Goal: Task Accomplishment & Management: Manage account settings

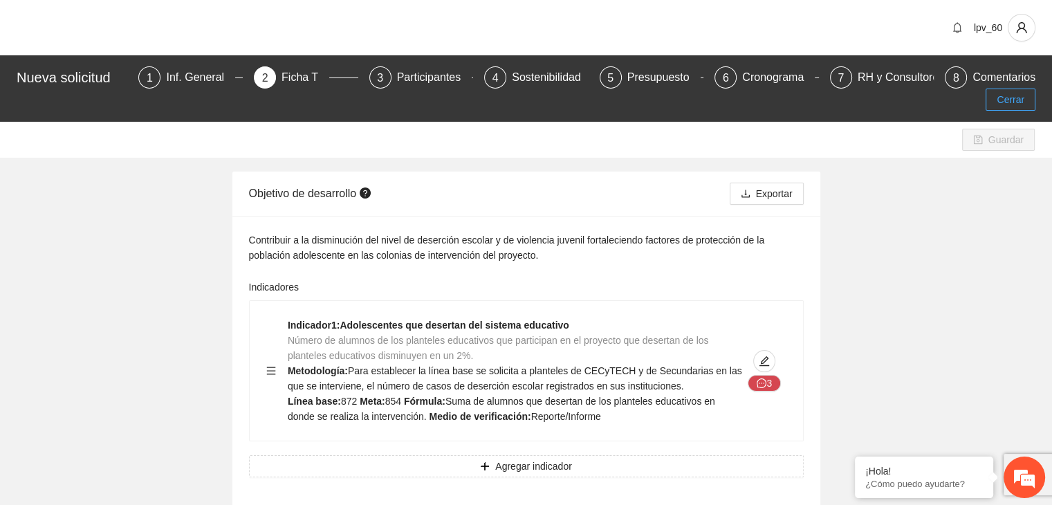
click at [1004, 92] on span "Cerrar" at bounding box center [1011, 99] width 28 height 15
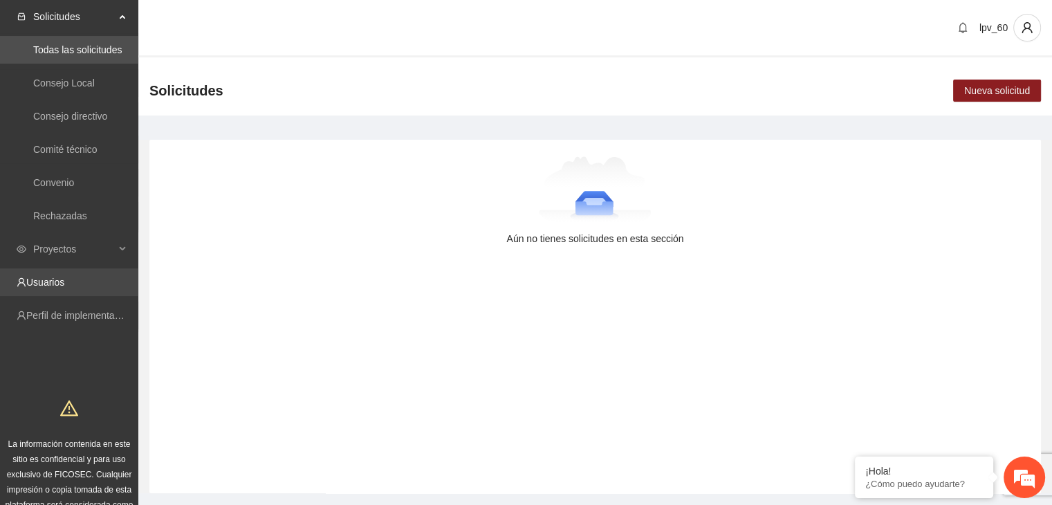
click at [64, 288] on link "Usuarios" at bounding box center [45, 282] width 38 height 11
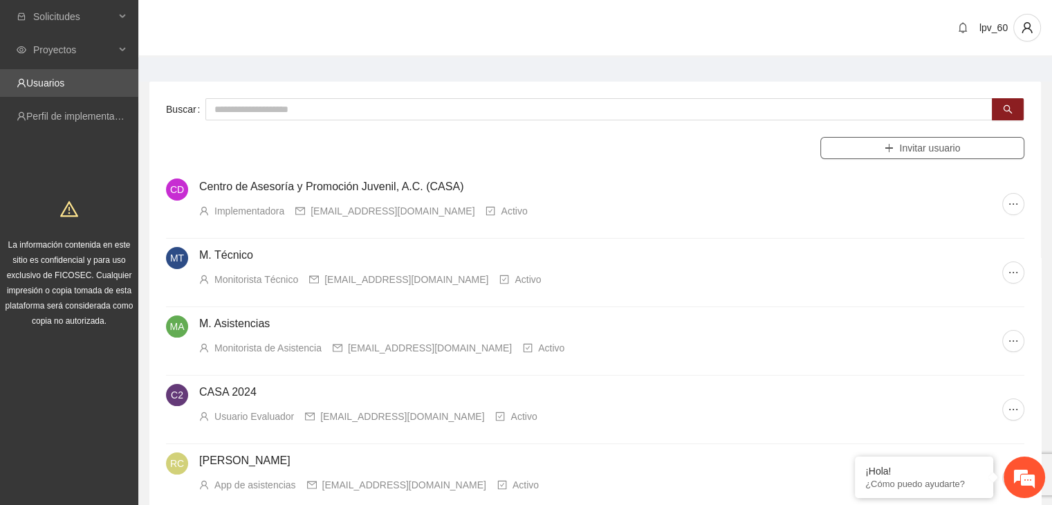
click at [934, 142] on span "Invitar usuario" at bounding box center [929, 147] width 61 height 15
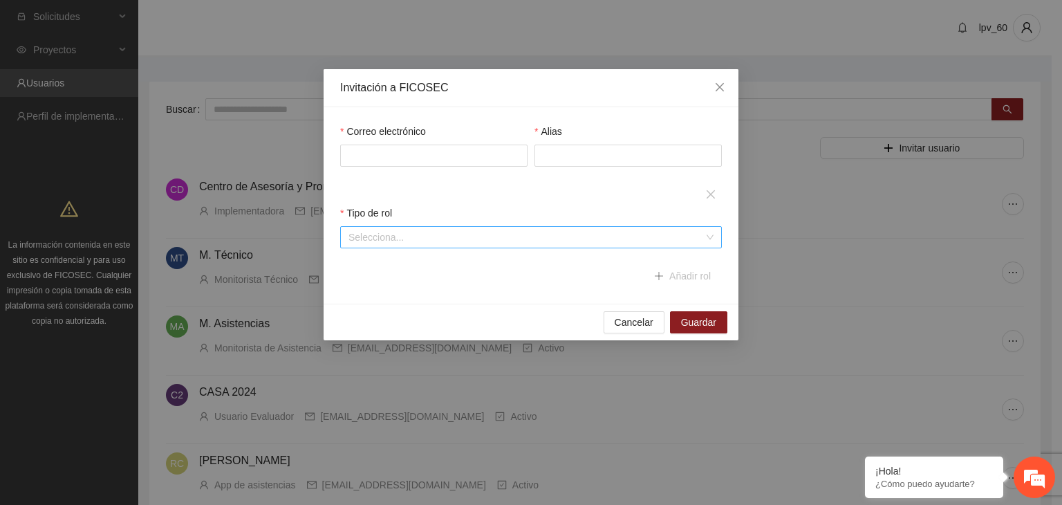
click at [391, 233] on input "search" at bounding box center [527, 237] width 356 height 21
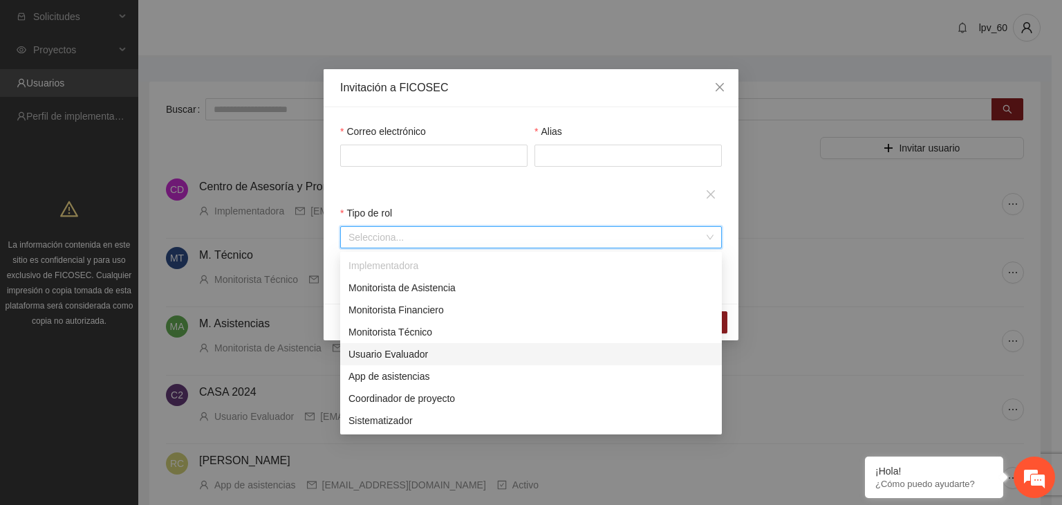
click at [380, 352] on div "Usuario Evaluador" at bounding box center [531, 354] width 365 height 15
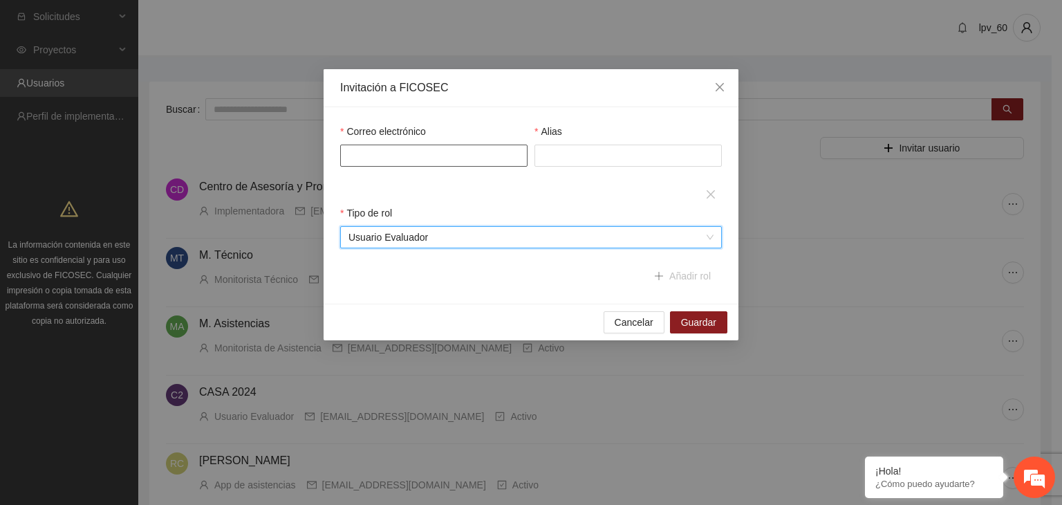
click at [439, 158] on input "Correo electrónico" at bounding box center [433, 156] width 187 height 22
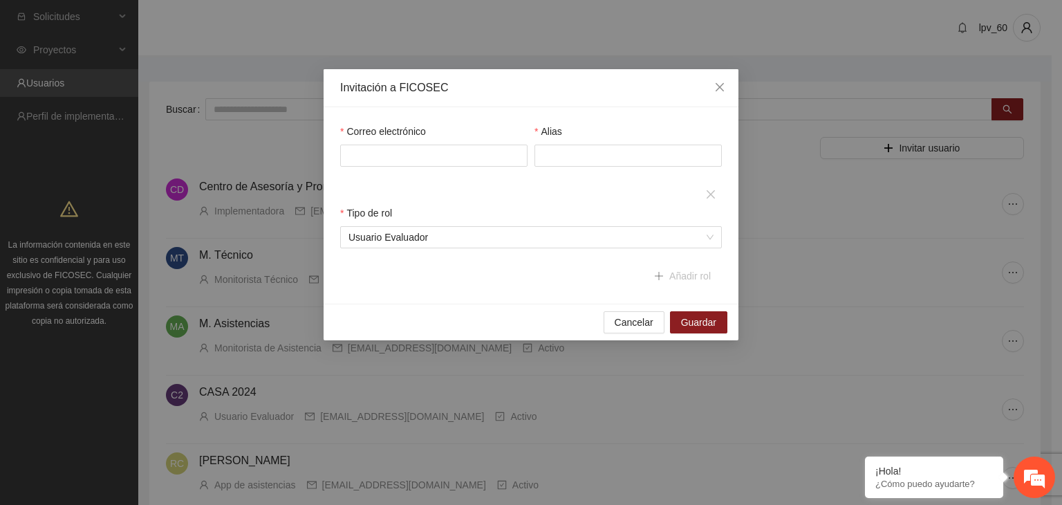
click at [465, 101] on div "Invitación a FICOSEC" at bounding box center [531, 88] width 415 height 38
click at [386, 146] on input "Correo electrónico" at bounding box center [433, 156] width 187 height 22
click at [513, 237] on span "Usuario Evaluador" at bounding box center [531, 237] width 365 height 21
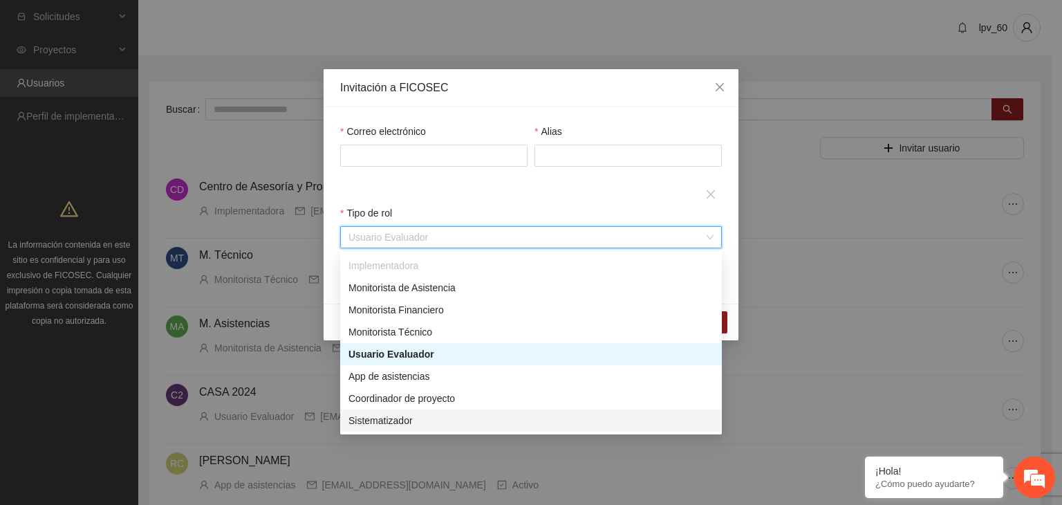
click at [398, 424] on div "Sistematizador" at bounding box center [531, 420] width 365 height 15
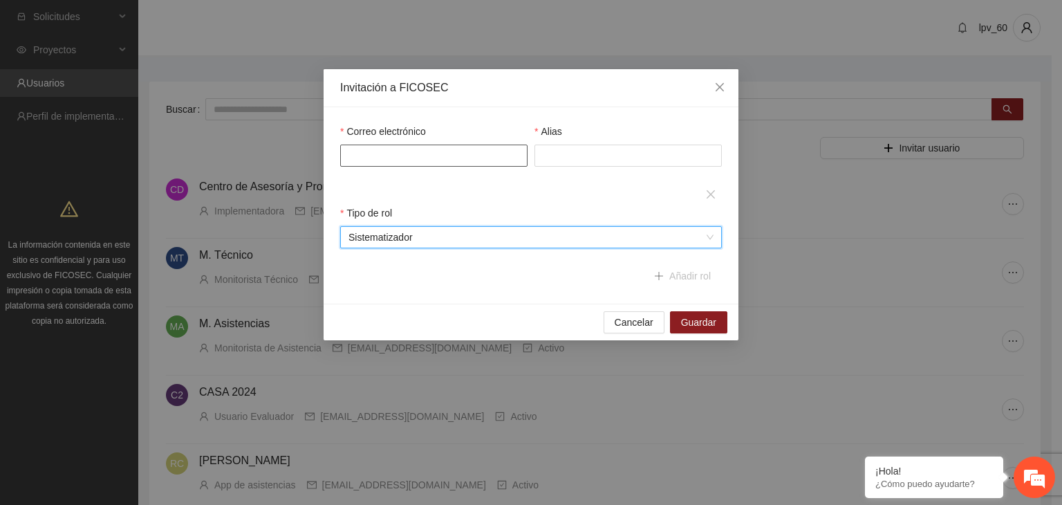
click at [387, 158] on input "Correo electrónico" at bounding box center [433, 156] width 187 height 22
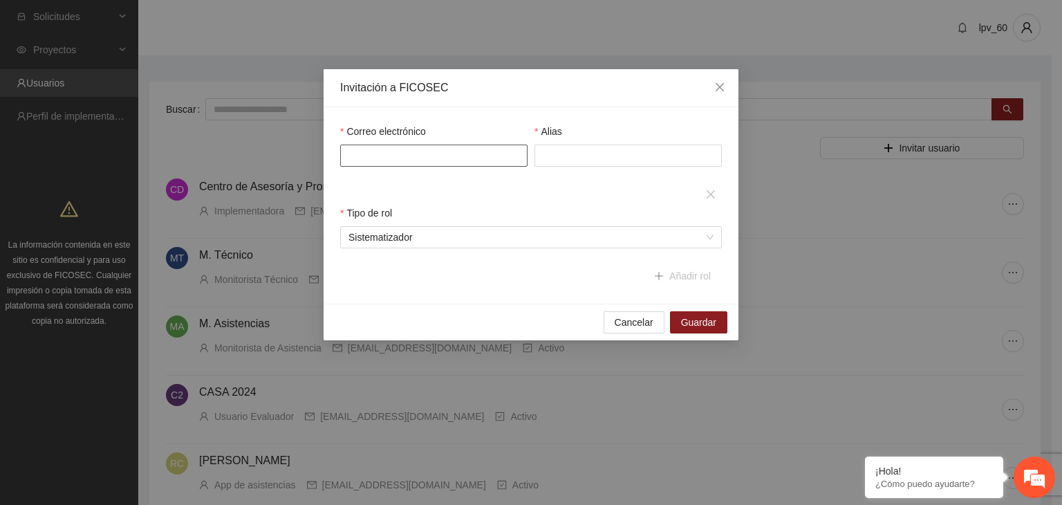
type input "*"
type input "*******"
click at [719, 86] on icon "close" at bounding box center [720, 87] width 8 height 8
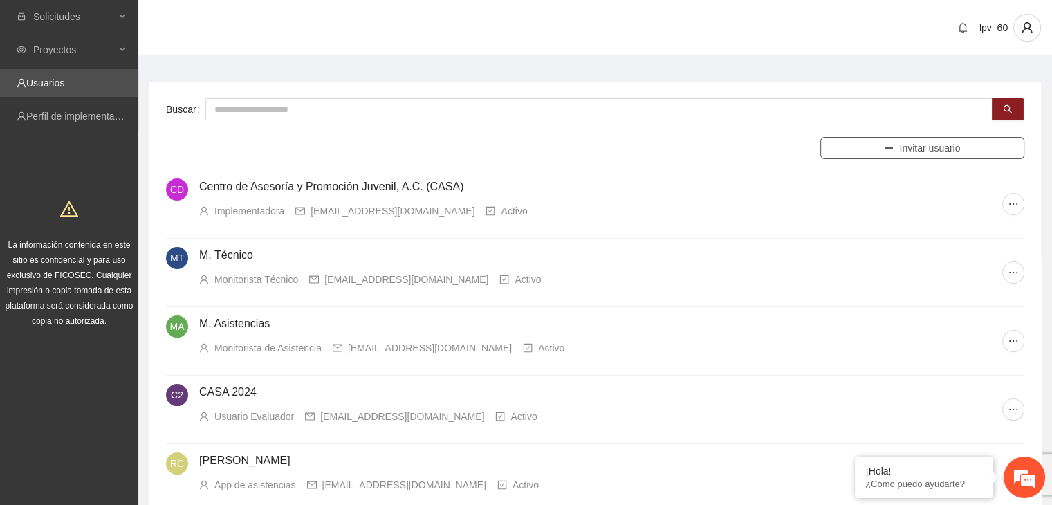
click at [928, 147] on span "Invitar usuario" at bounding box center [929, 147] width 61 height 15
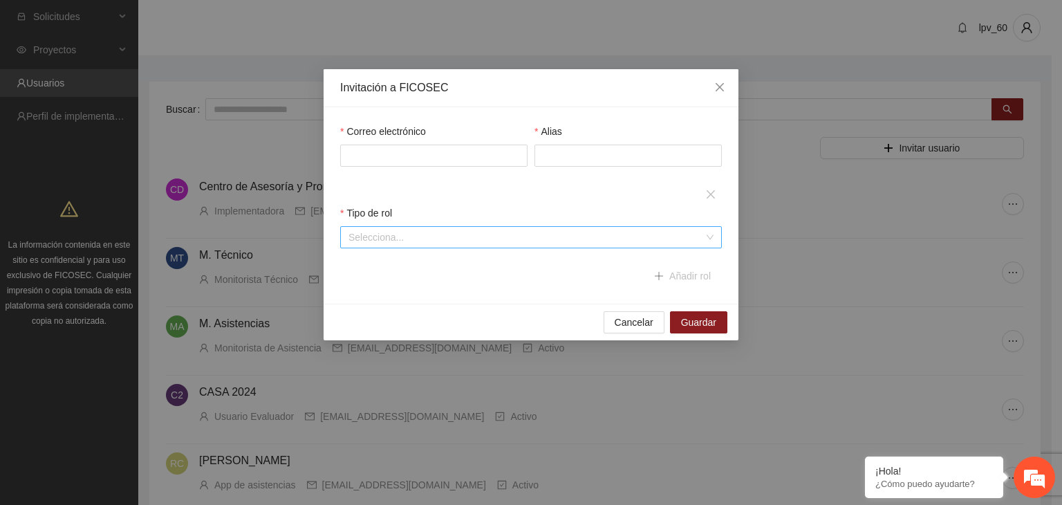
click at [409, 243] on input "search" at bounding box center [527, 237] width 356 height 21
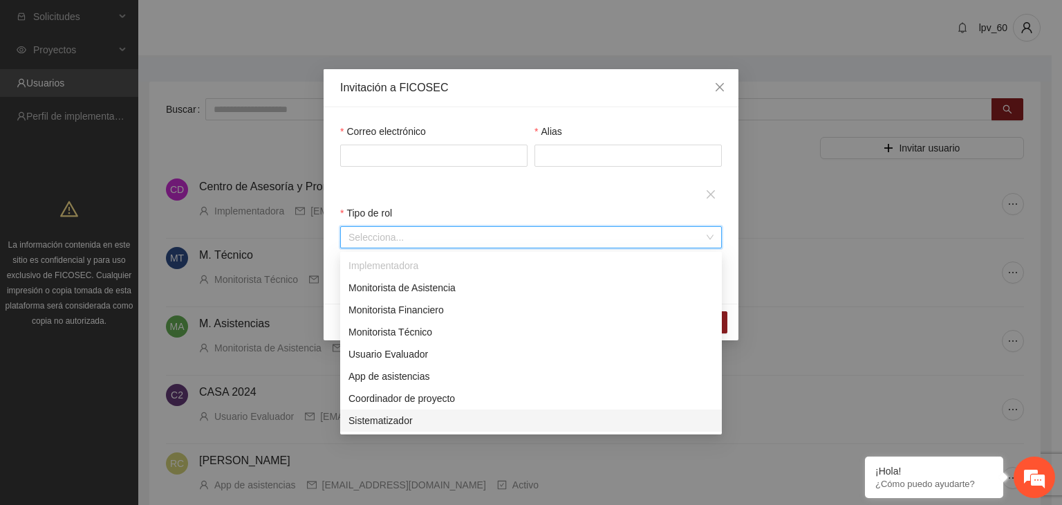
click at [418, 421] on div "Sistematizador" at bounding box center [531, 420] width 365 height 15
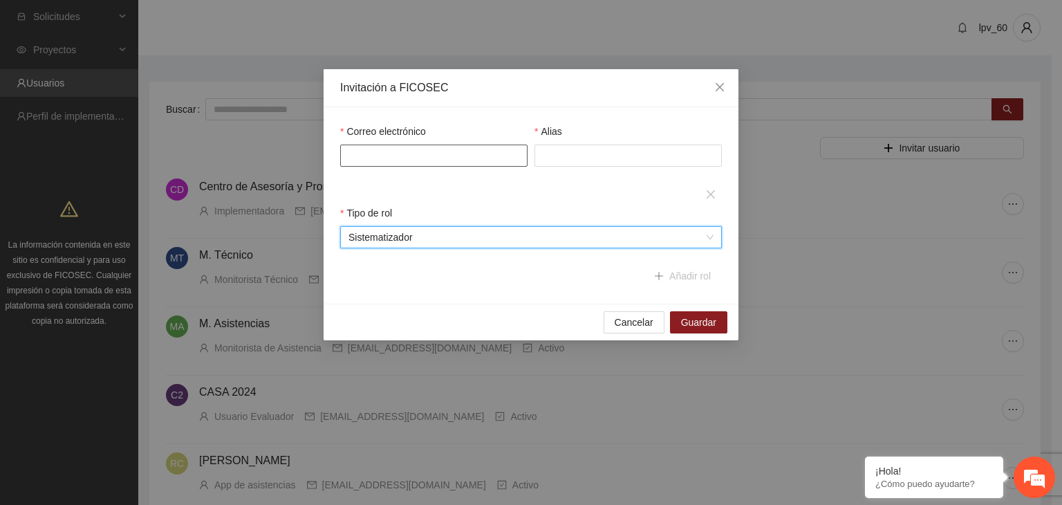
click at [385, 149] on input "Correo electrónico" at bounding box center [433, 156] width 187 height 22
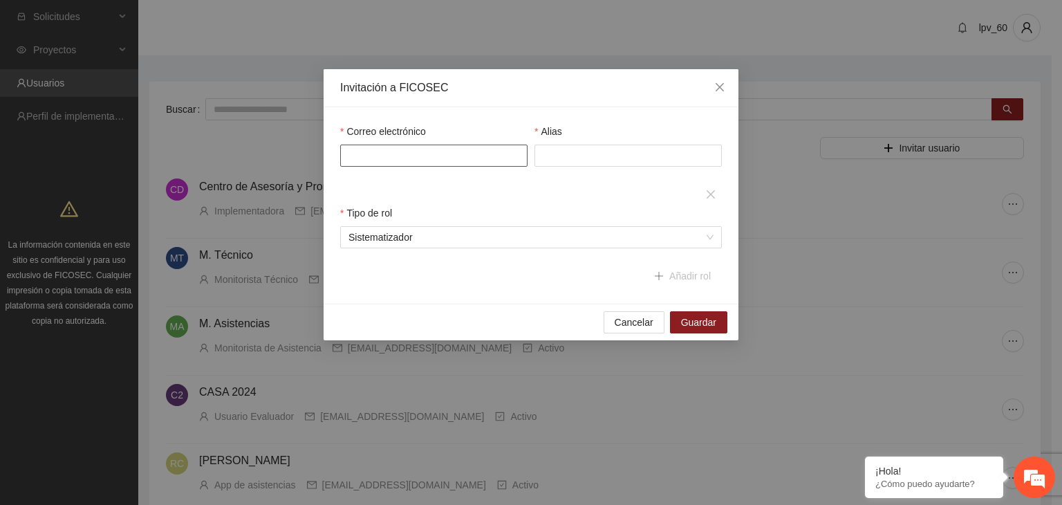
click at [369, 147] on input "Correo electrónico" at bounding box center [433, 156] width 187 height 22
type input "**********"
click at [569, 159] on input "Alias" at bounding box center [628, 156] width 187 height 22
type input "**********"
click at [705, 323] on span "Guardar" at bounding box center [698, 322] width 35 height 15
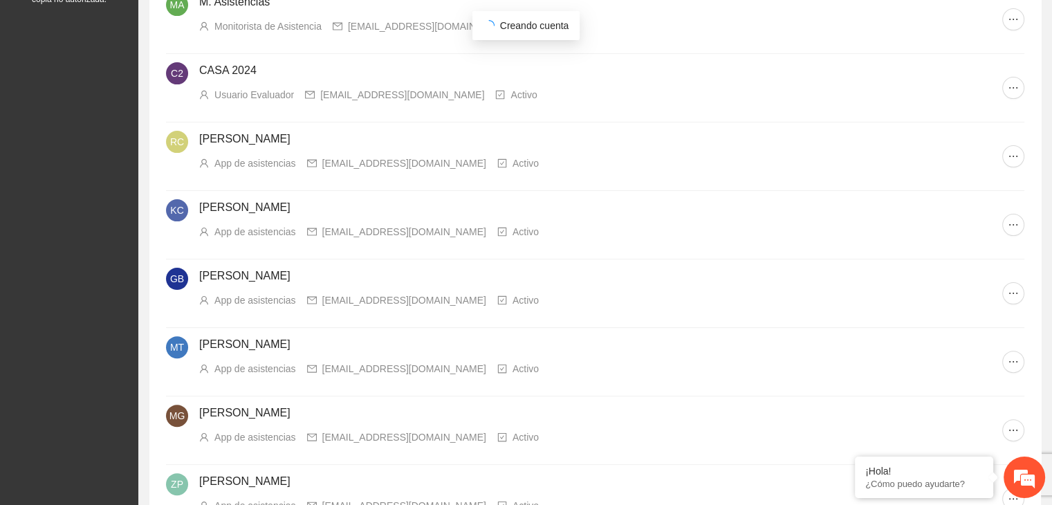
scroll to position [346, 0]
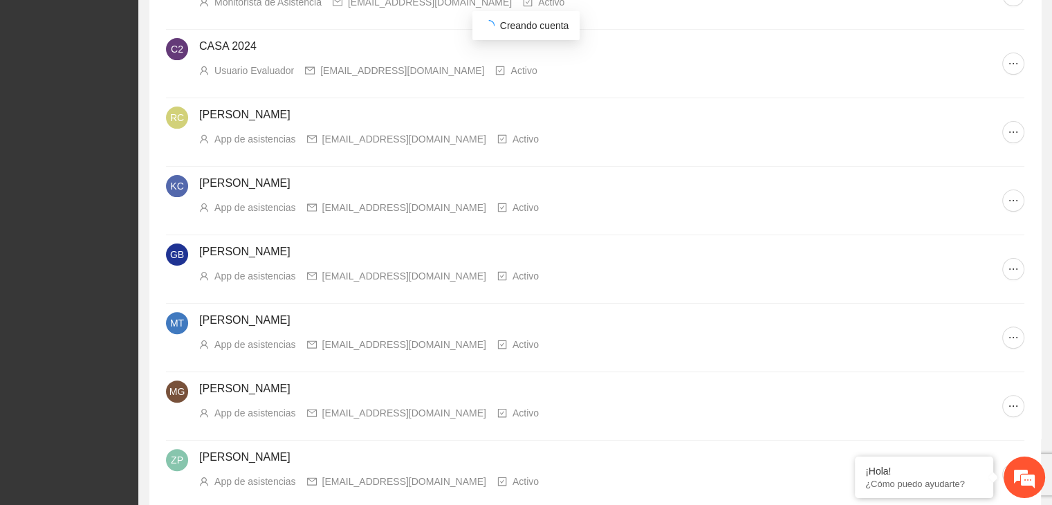
click at [841, 159] on li "RC RONALDO CASTRO App de asistencias rcastro.casacuu@gmail.com Activo" at bounding box center [595, 132] width 858 height 68
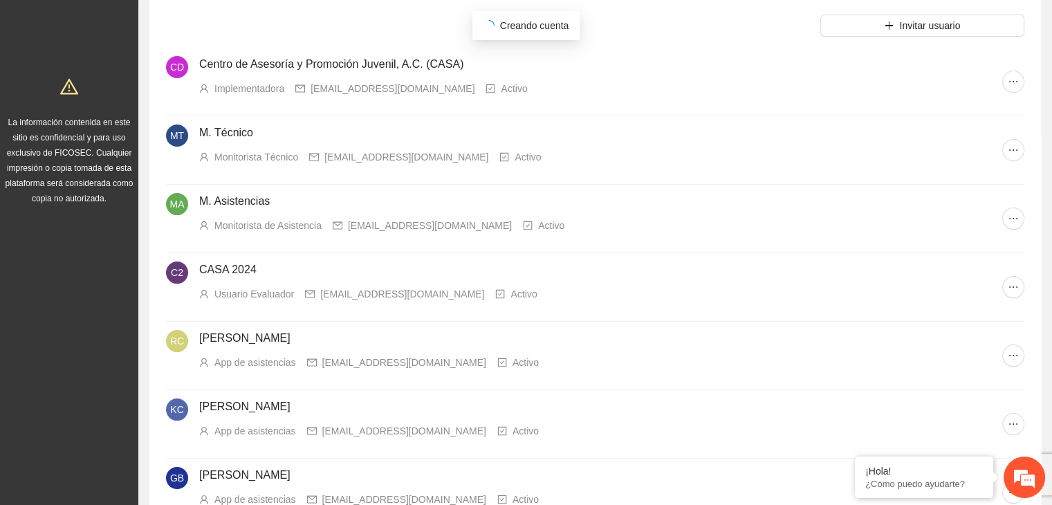
scroll to position [207, 0]
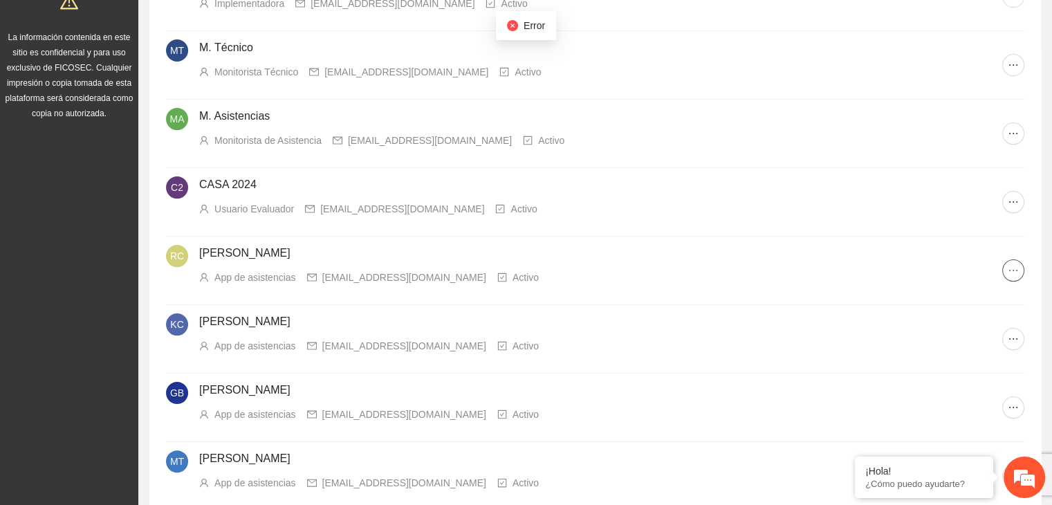
click at [1017, 270] on icon "ellipsis" at bounding box center [1013, 270] width 11 height 11
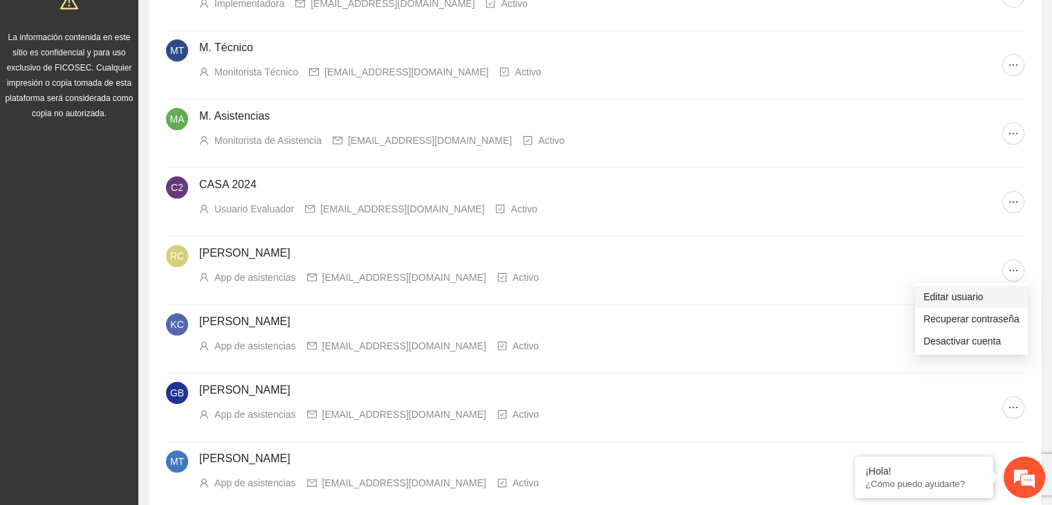
click at [943, 299] on span "Editar usuario" at bounding box center [971, 296] width 96 height 15
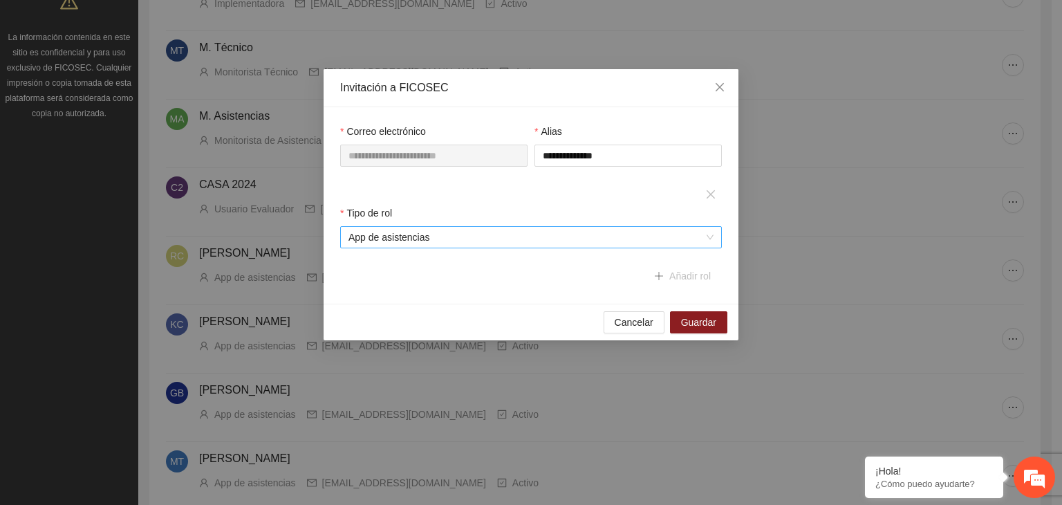
click at [662, 239] on span "App de asistencias" at bounding box center [531, 237] width 365 height 21
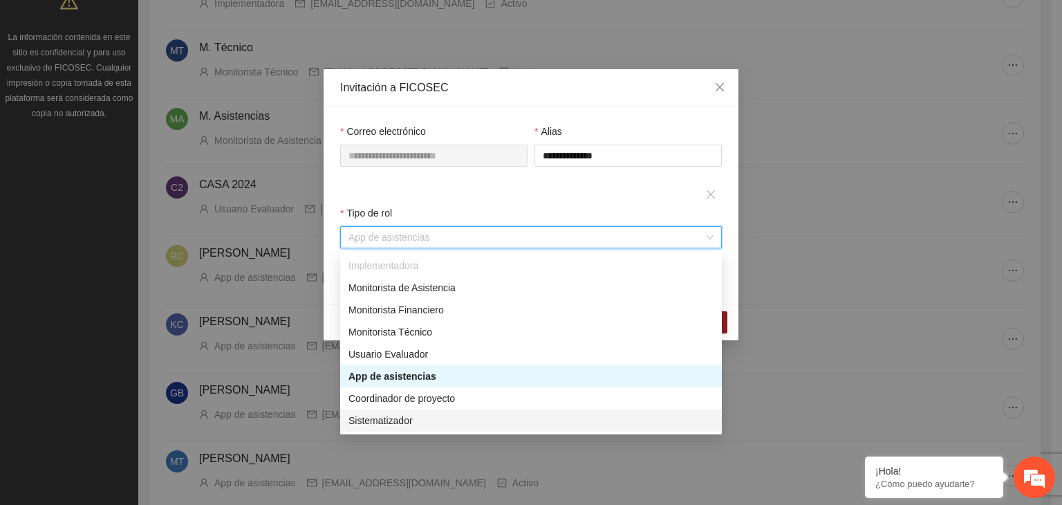
click at [401, 418] on div "Sistematizador" at bounding box center [531, 420] width 365 height 15
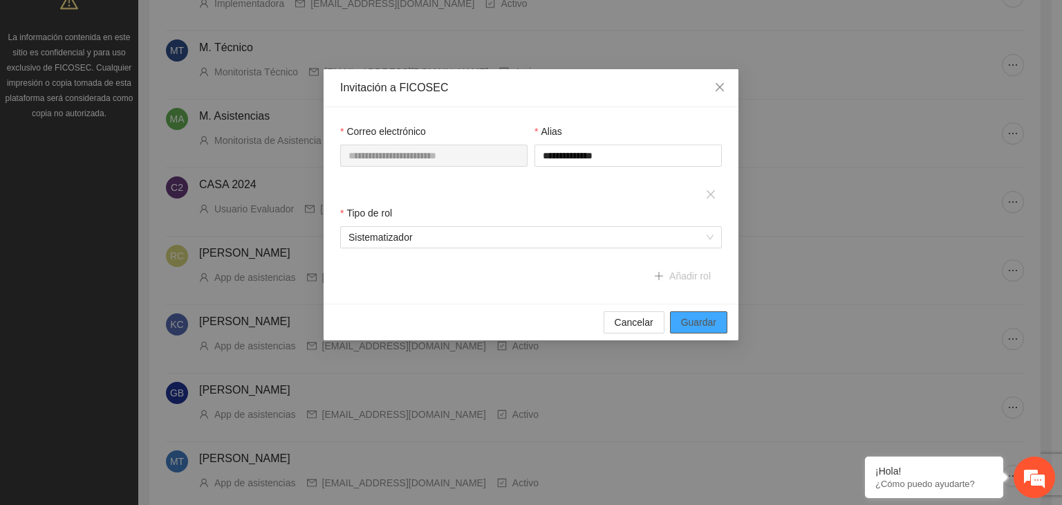
click at [694, 325] on span "Guardar" at bounding box center [698, 322] width 35 height 15
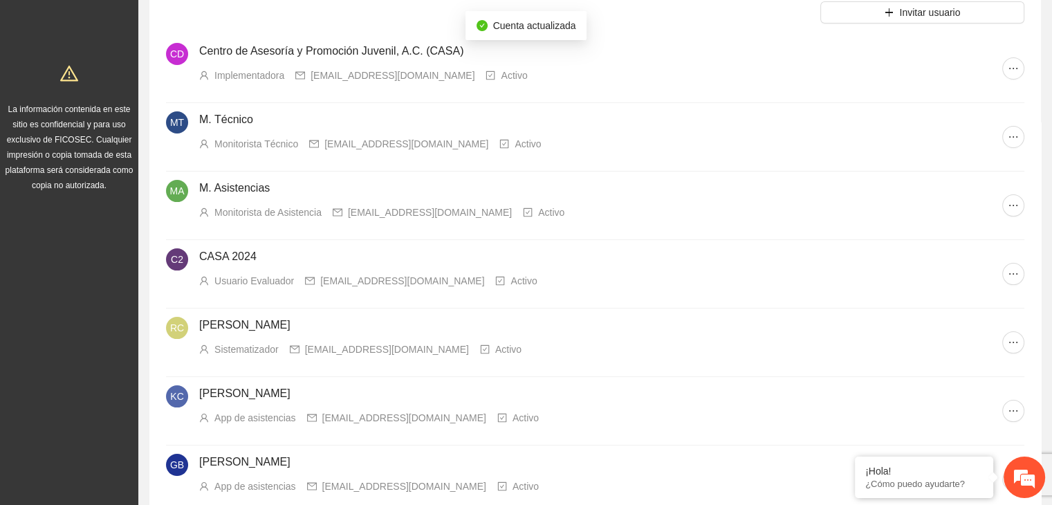
scroll to position [138, 0]
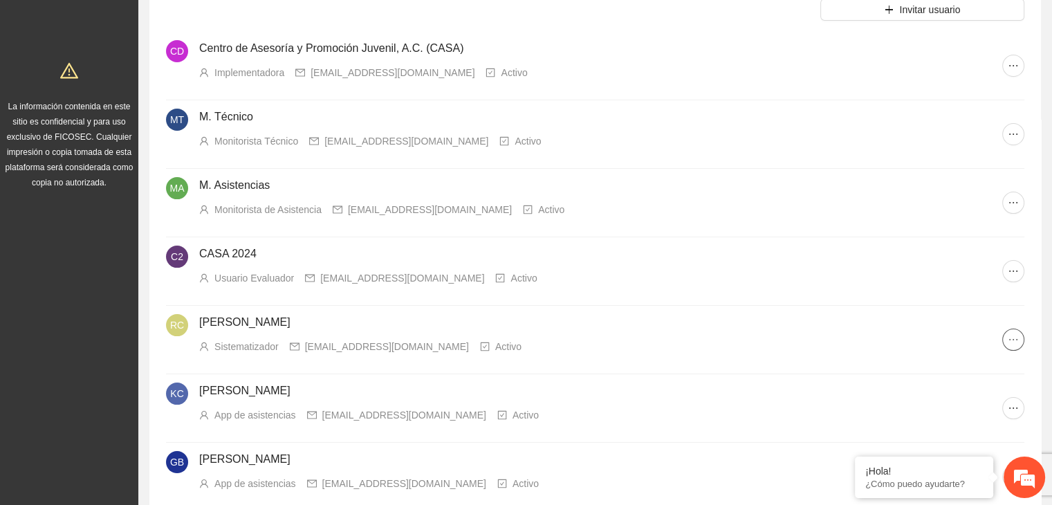
click at [1015, 338] on icon "ellipsis" at bounding box center [1013, 339] width 11 height 11
click at [375, 339] on div "[EMAIL_ADDRESS][DOMAIN_NAME]" at bounding box center [387, 346] width 164 height 15
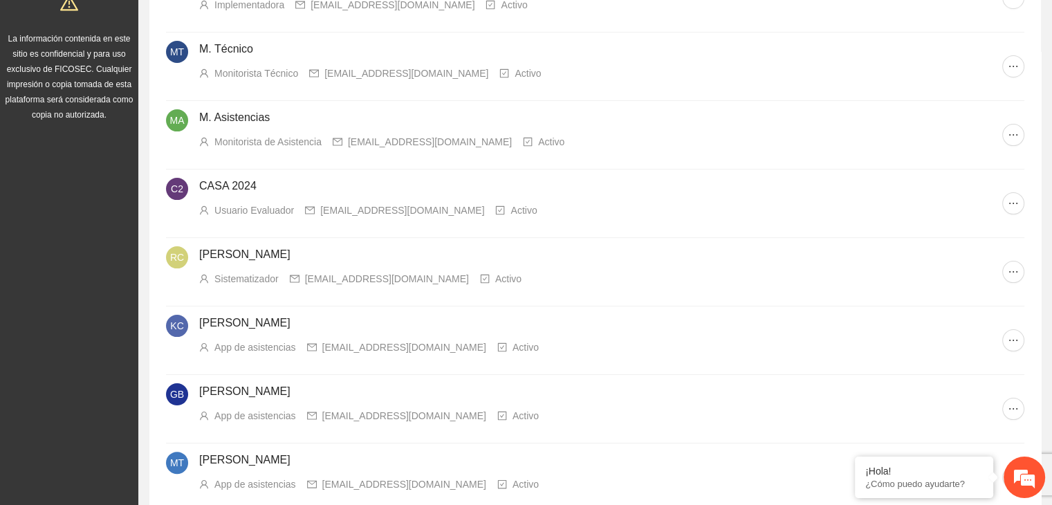
scroll to position [207, 0]
click at [1013, 271] on icon "ellipsis" at bounding box center [1013, 270] width 11 height 11
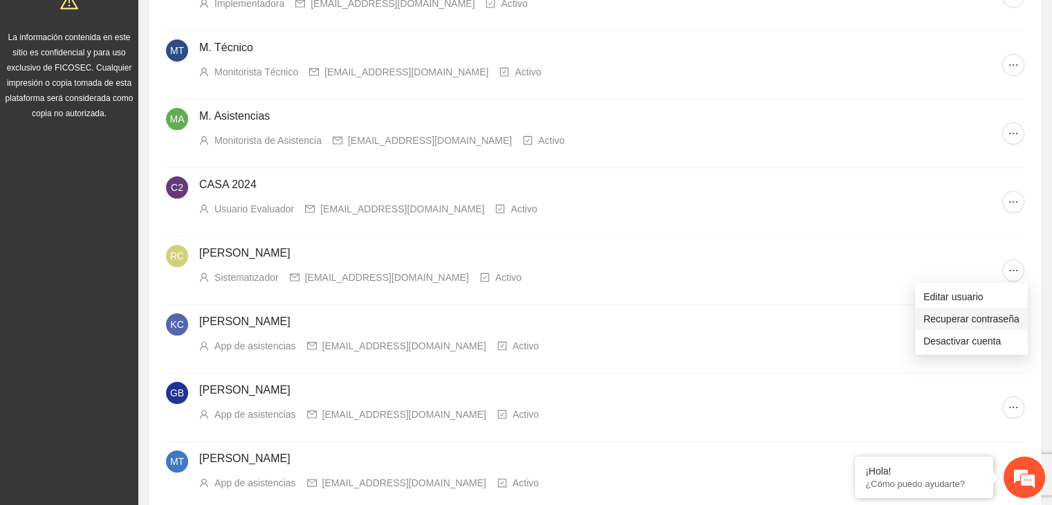
click at [964, 318] on span "Recuperar contraseña" at bounding box center [971, 318] width 96 height 15
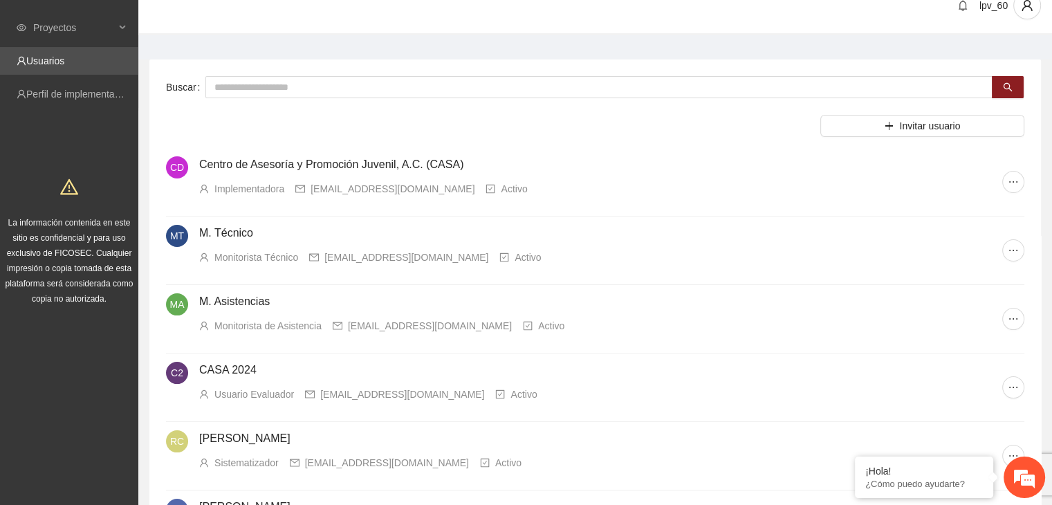
scroll to position [0, 0]
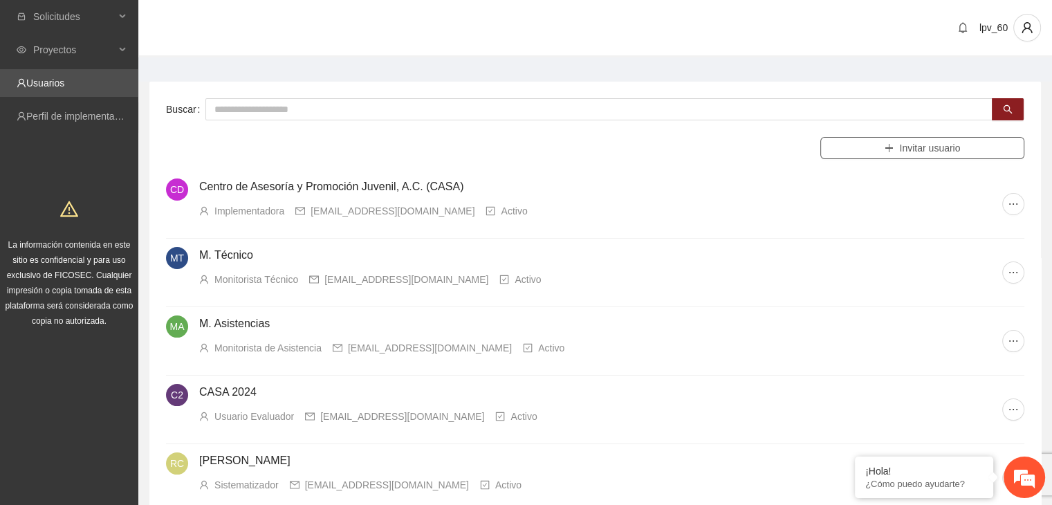
click at [968, 150] on button "Invitar usuario" at bounding box center [922, 148] width 204 height 22
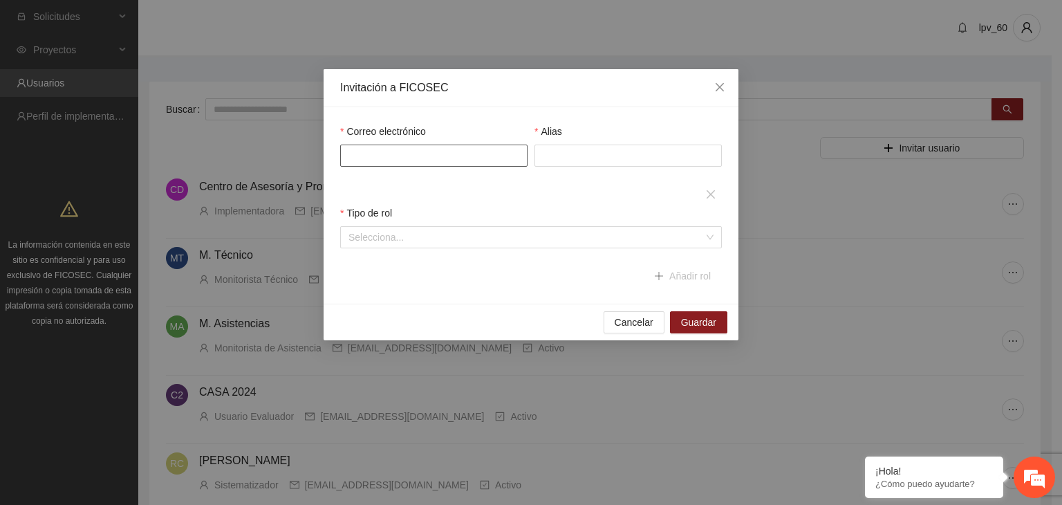
click at [382, 155] on input "Correo electrónico" at bounding box center [433, 156] width 187 height 22
type input "*"
type input "**********"
click at [593, 156] on input "Alias" at bounding box center [628, 156] width 187 height 22
click at [394, 236] on input "search" at bounding box center [527, 237] width 356 height 21
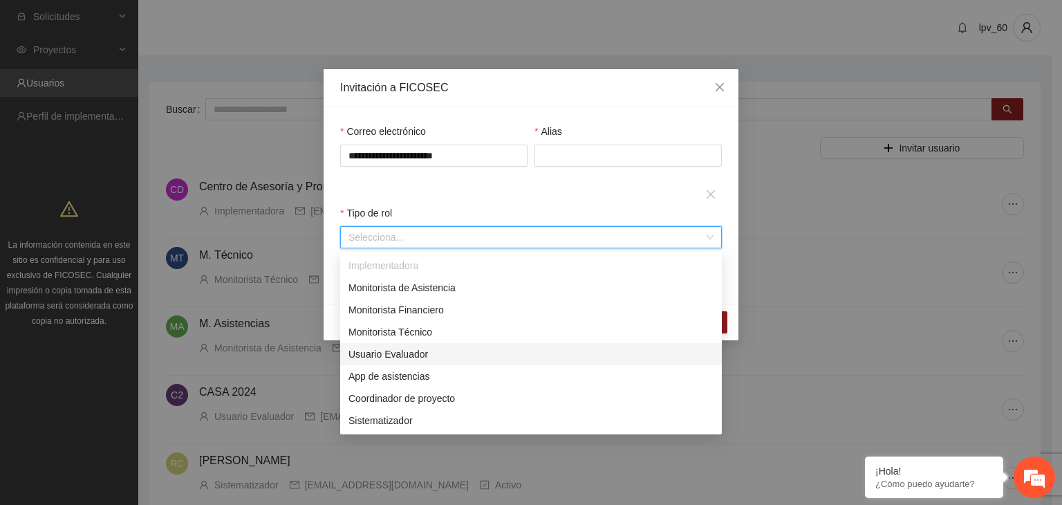
click at [392, 352] on div "Usuario Evaluador" at bounding box center [531, 354] width 365 height 15
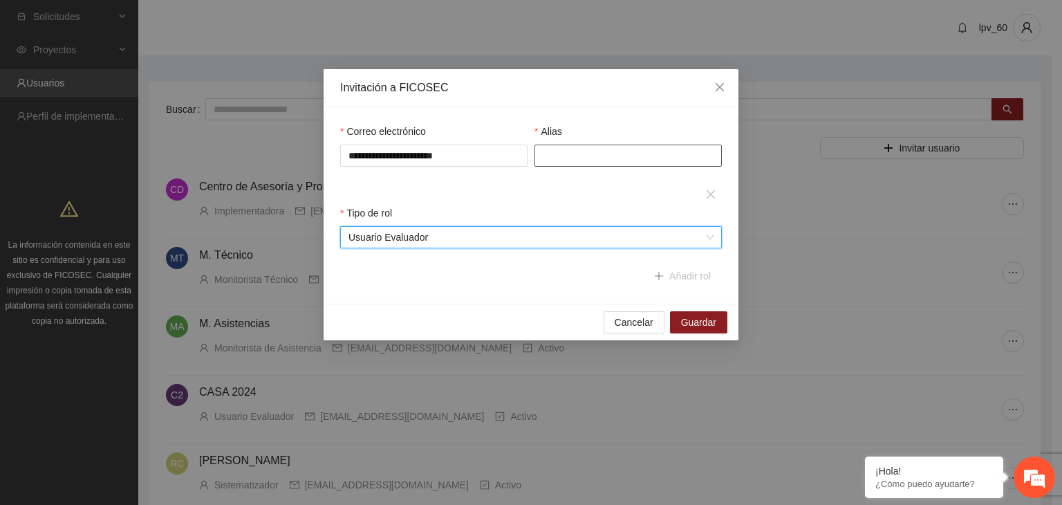
click at [557, 149] on input "Alias" at bounding box center [628, 156] width 187 height 22
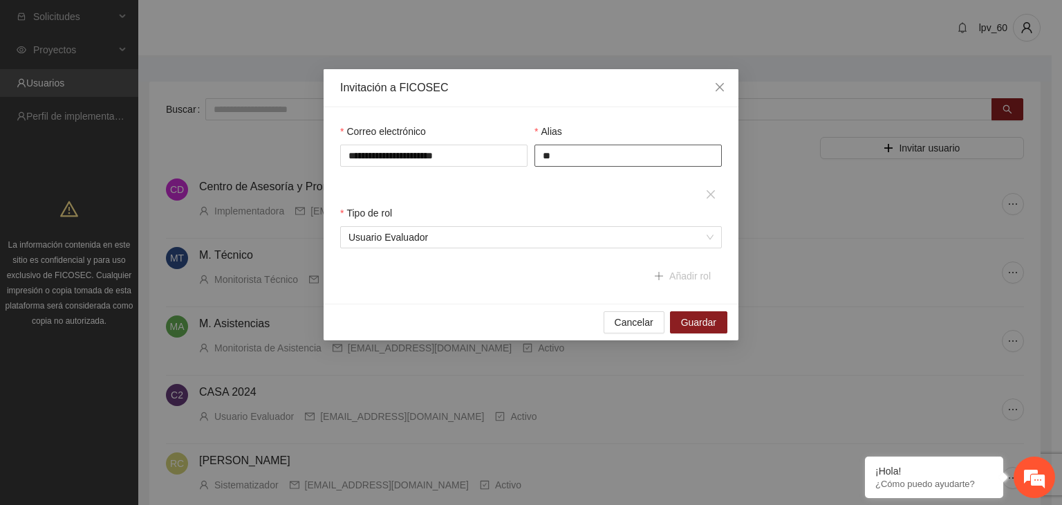
type input "*"
type input "**********"
click at [688, 320] on span "Guardar" at bounding box center [698, 322] width 35 height 15
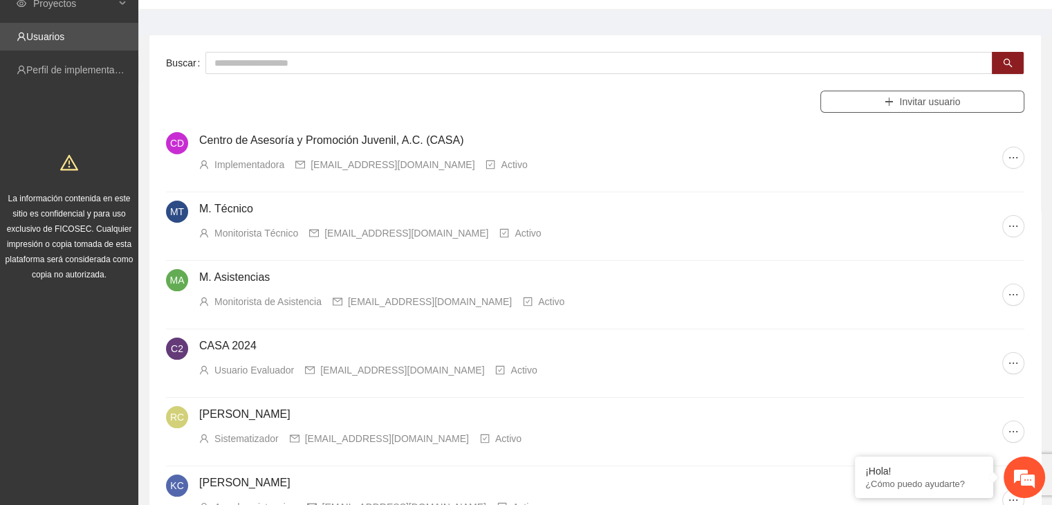
scroll to position [69, 0]
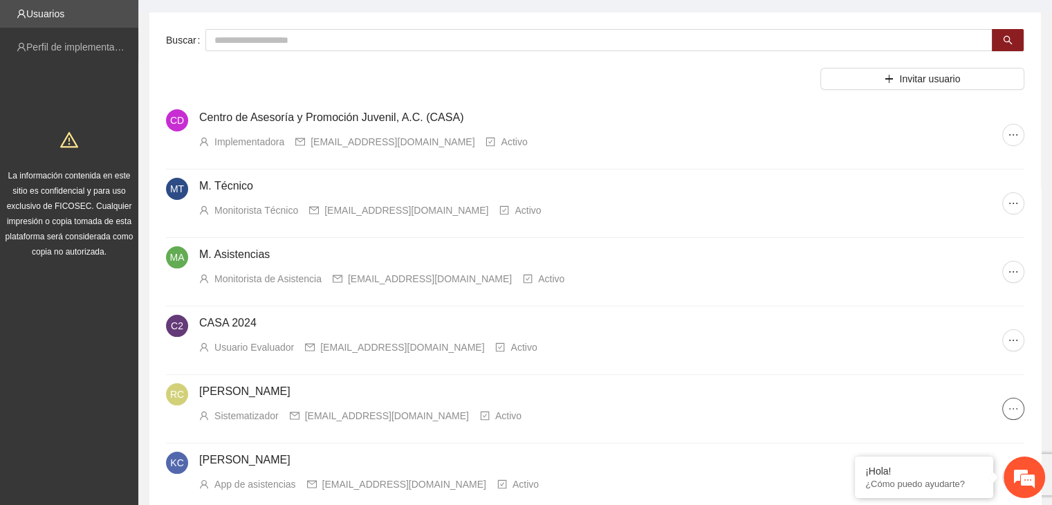
click at [1005, 407] on span "ellipsis" at bounding box center [1013, 408] width 21 height 11
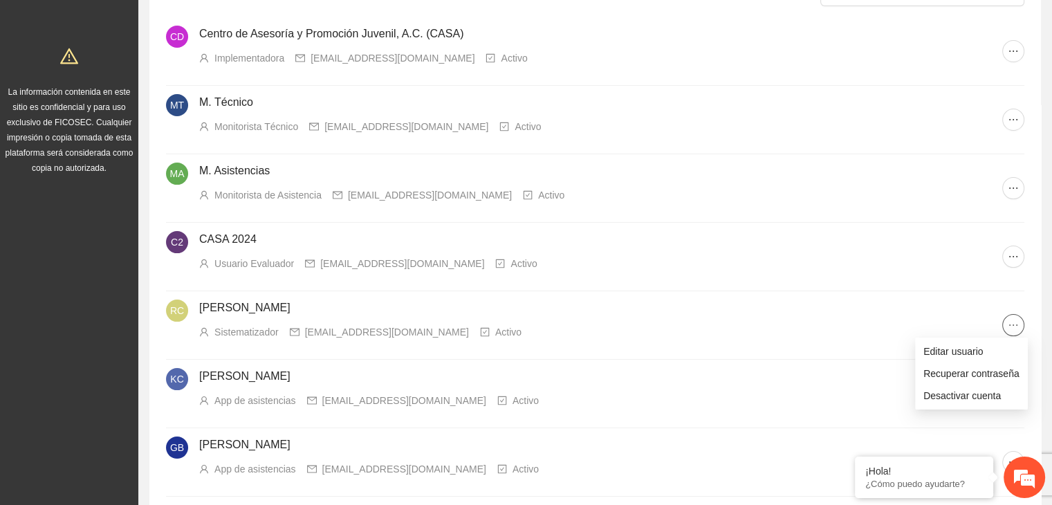
scroll to position [207, 0]
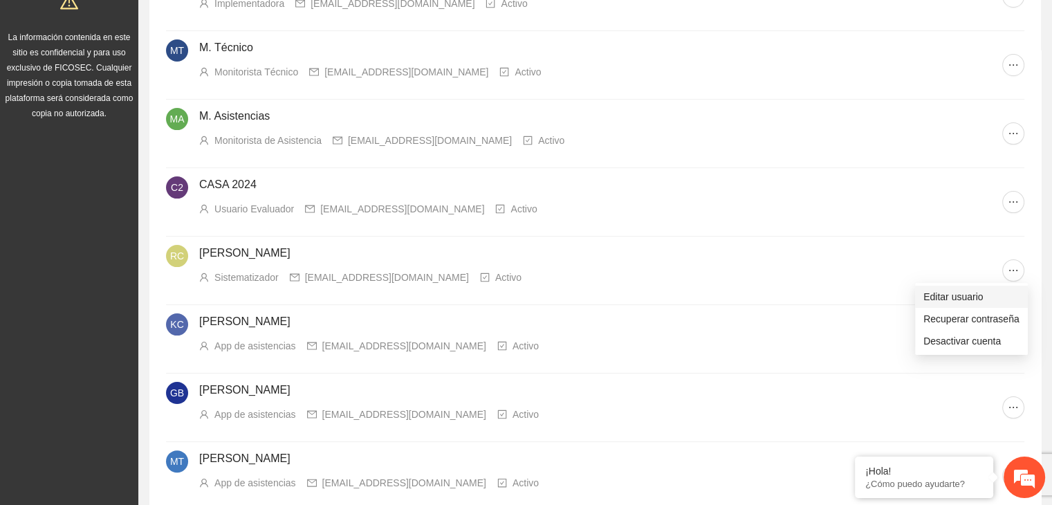
click at [936, 297] on span "Editar usuario" at bounding box center [971, 296] width 96 height 15
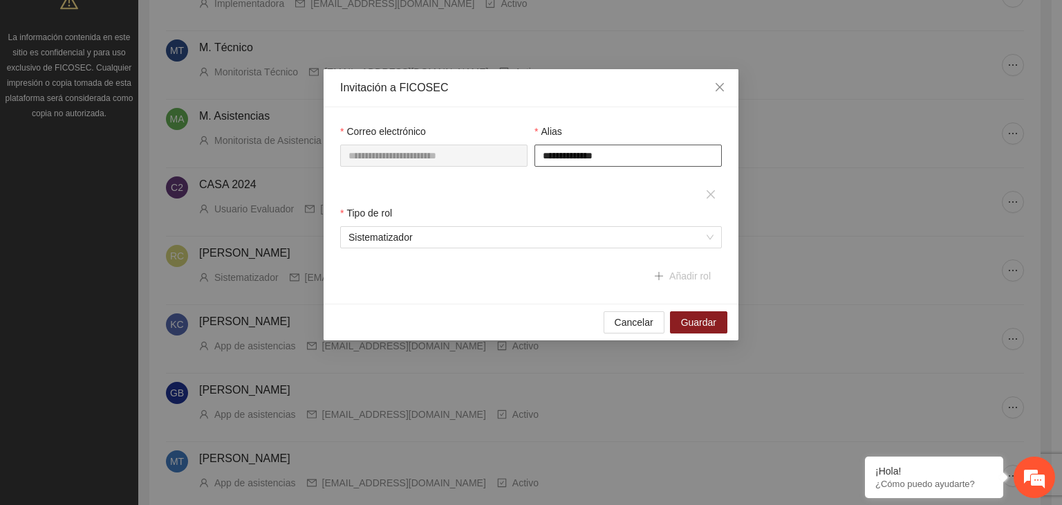
click at [629, 158] on input "**********" at bounding box center [628, 156] width 187 height 22
type input "**********"
click at [694, 322] on span "Guardar" at bounding box center [698, 322] width 35 height 15
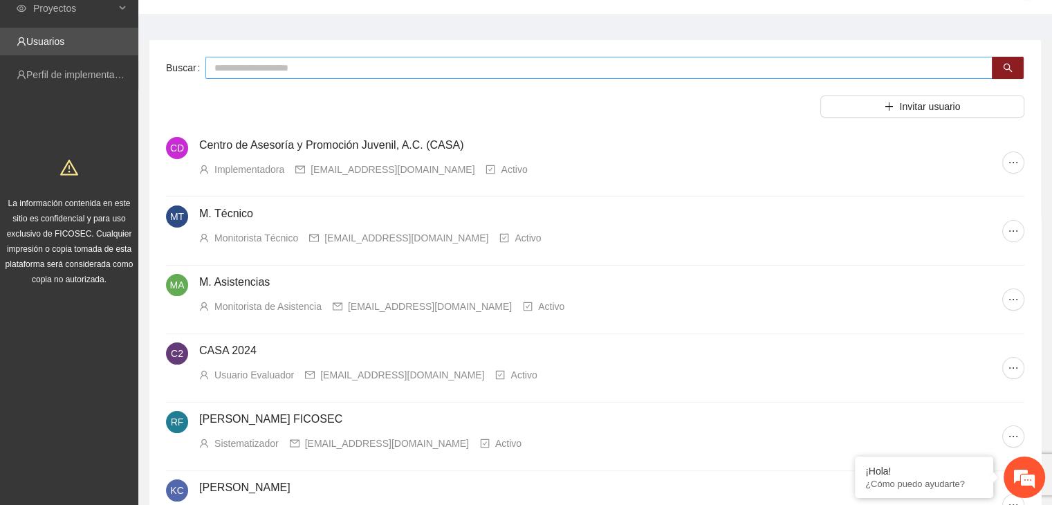
scroll to position [0, 0]
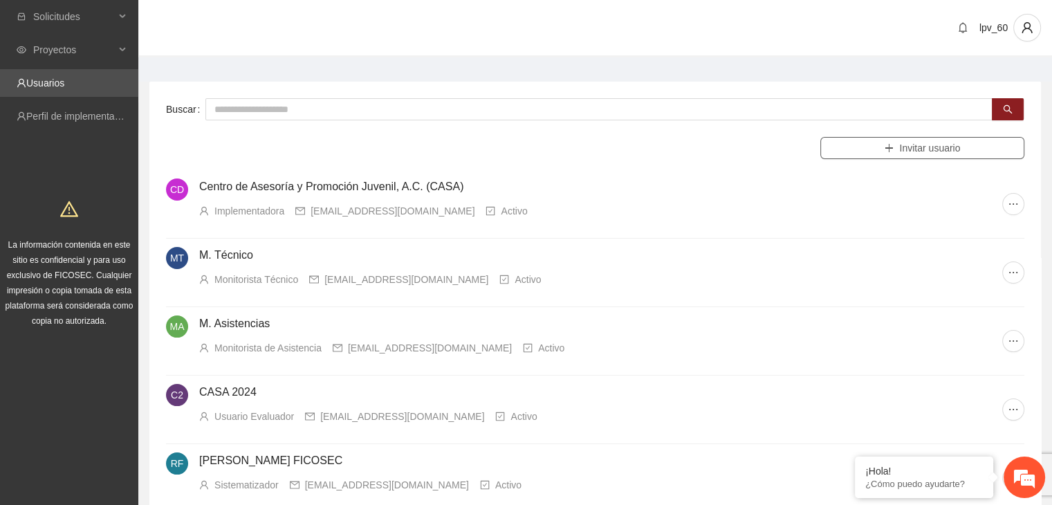
click at [921, 147] on span "Invitar usuario" at bounding box center [929, 147] width 61 height 15
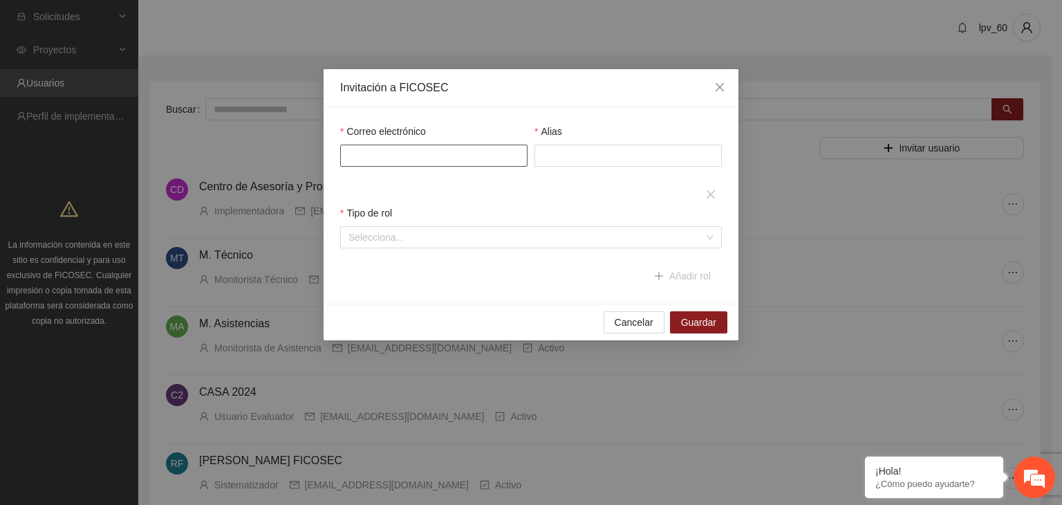
click at [452, 158] on input "Correo electrónico" at bounding box center [433, 156] width 187 height 22
type input "**********"
click at [581, 152] on input "Alias" at bounding box center [628, 156] width 187 height 22
type input "**********"
click at [533, 252] on div "Tipo de rol Selecciona..." at bounding box center [531, 234] width 389 height 59
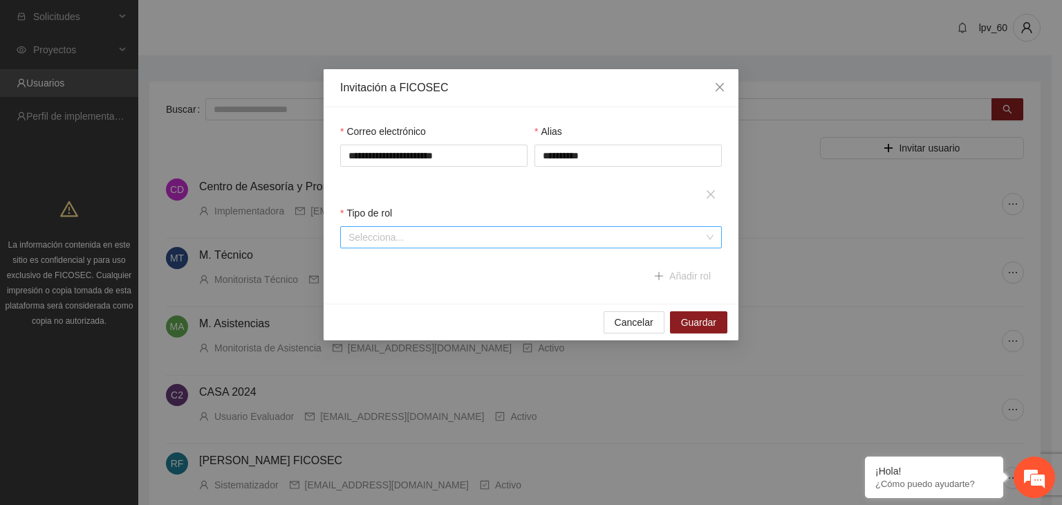
click at [526, 241] on input "search" at bounding box center [527, 237] width 356 height 21
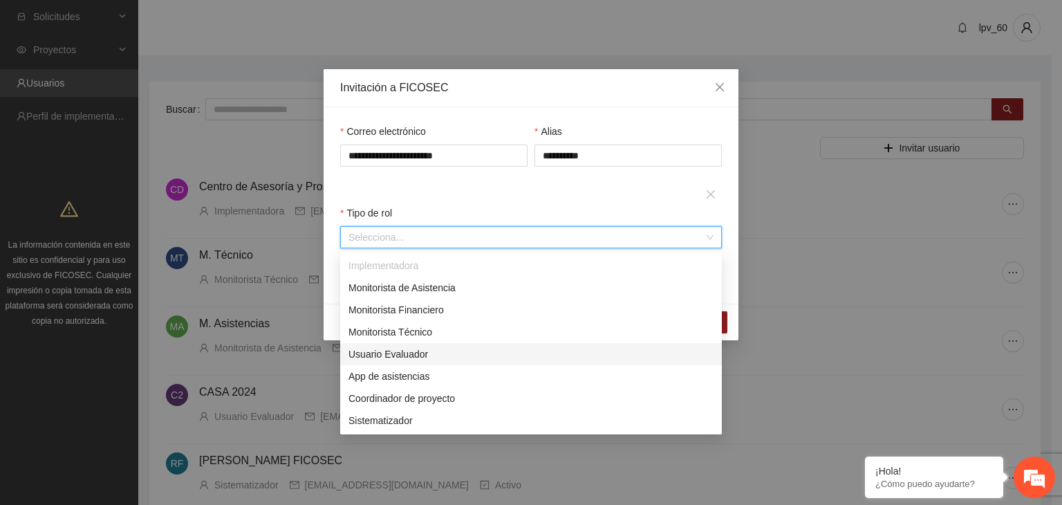
click at [396, 351] on div "Usuario Evaluador" at bounding box center [531, 354] width 365 height 15
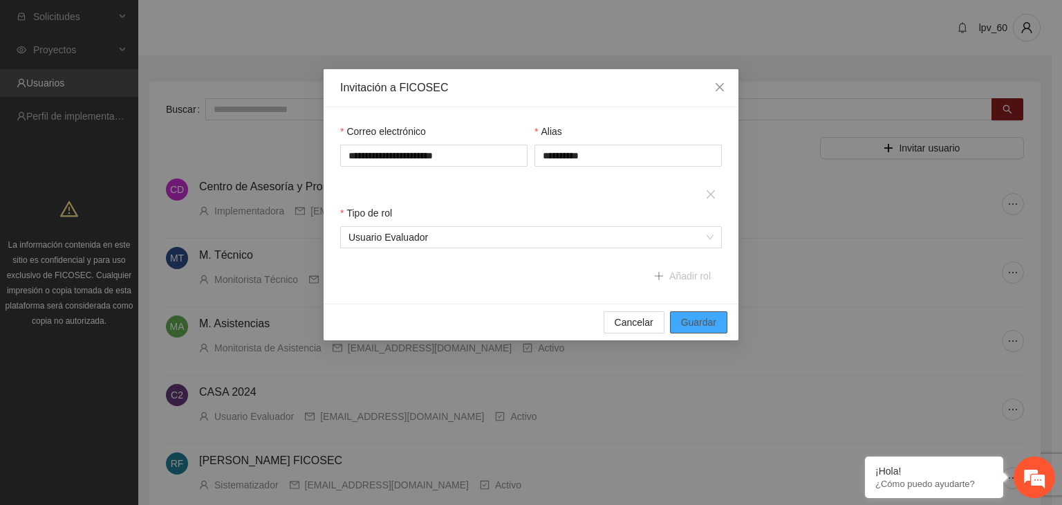
click at [692, 322] on span "Guardar" at bounding box center [698, 322] width 35 height 15
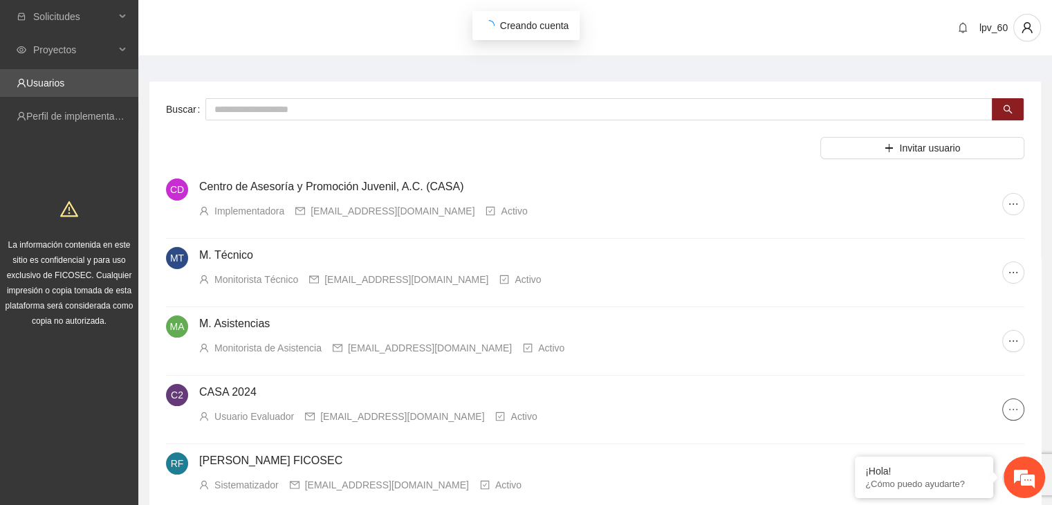
click at [1011, 404] on icon "ellipsis" at bounding box center [1013, 409] width 11 height 11
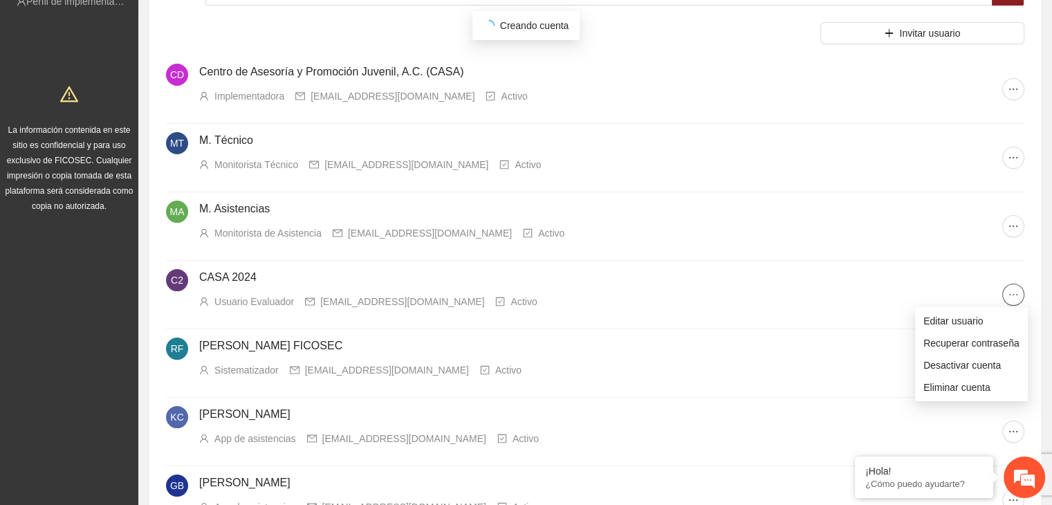
scroll to position [138, 0]
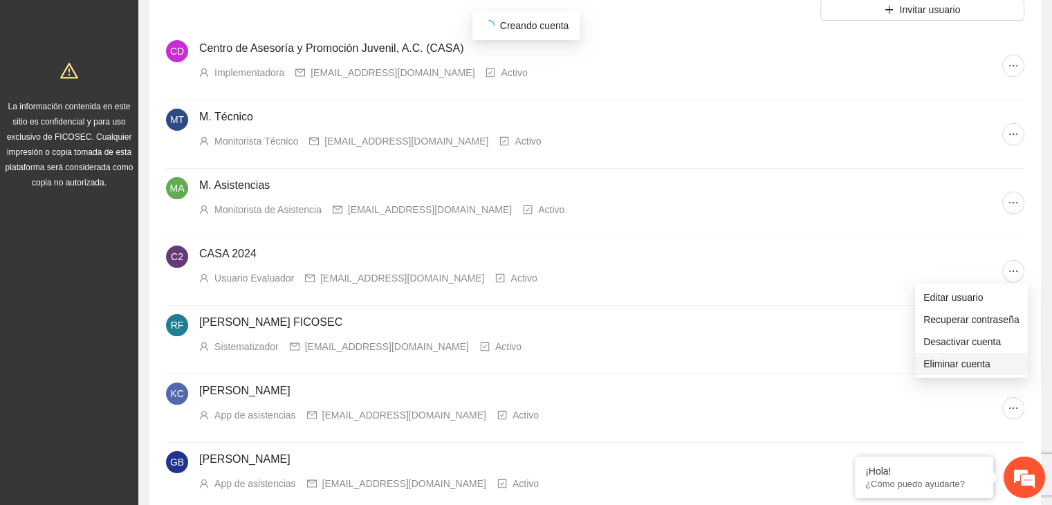
click at [961, 362] on span "Eliminar cuenta" at bounding box center [971, 363] width 96 height 15
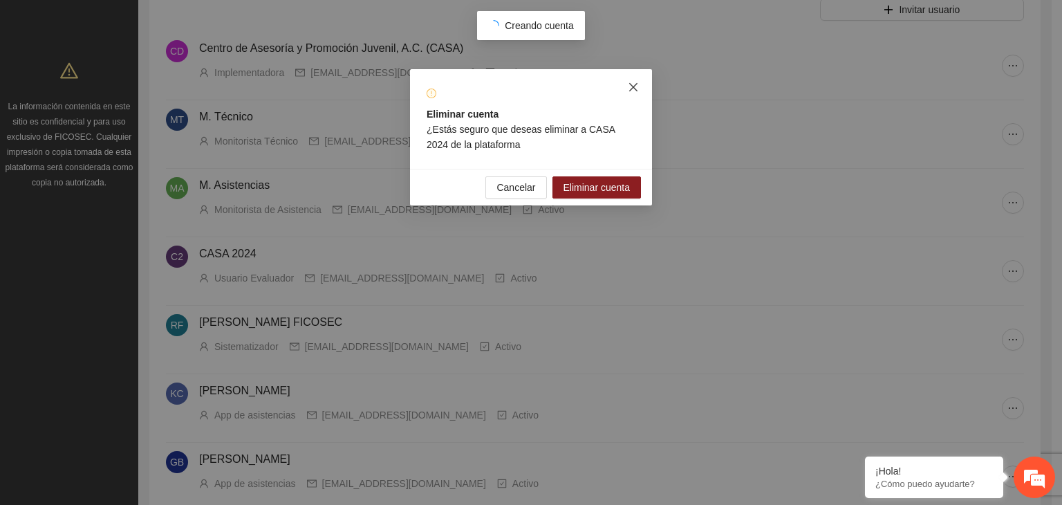
click at [634, 85] on icon "close" at bounding box center [633, 87] width 11 height 11
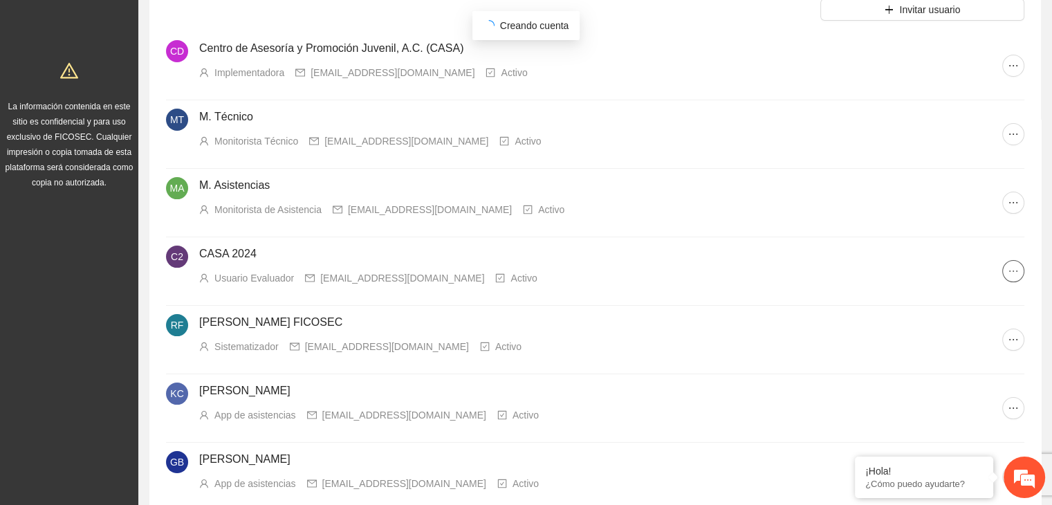
click at [1015, 270] on icon "ellipsis" at bounding box center [1013, 271] width 11 height 11
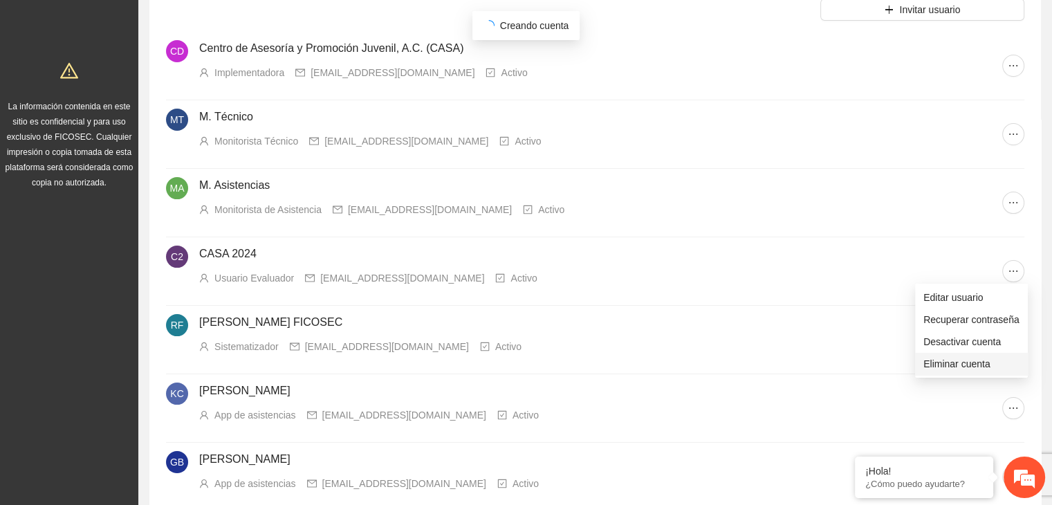
click at [956, 365] on span "Eliminar cuenta" at bounding box center [971, 363] width 96 height 15
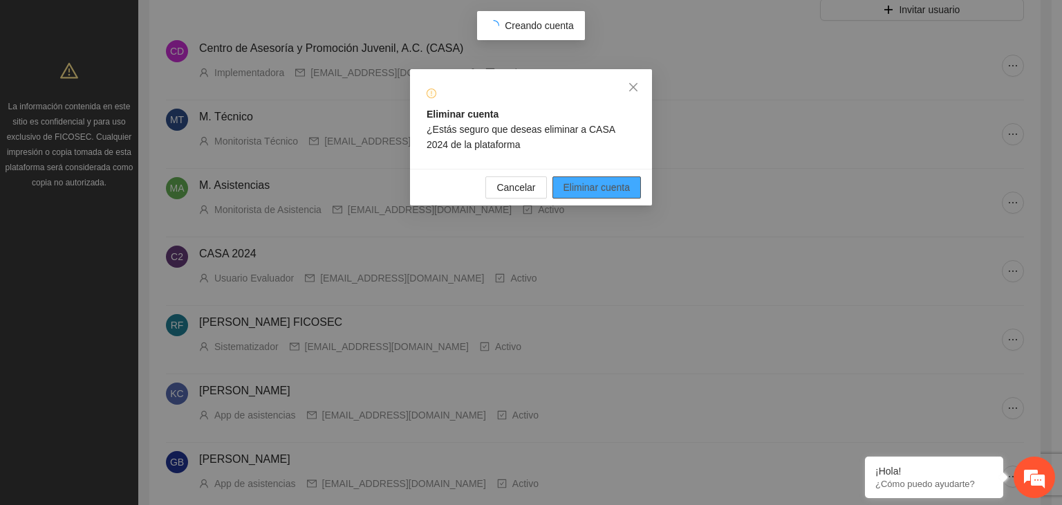
click at [584, 191] on span "Eliminar cuenta" at bounding box center [597, 187] width 67 height 15
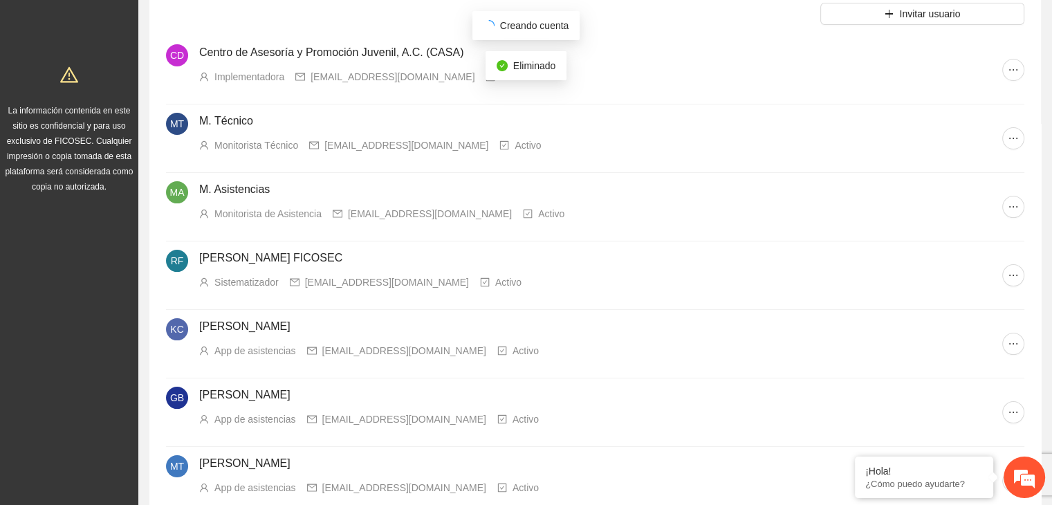
scroll to position [0, 0]
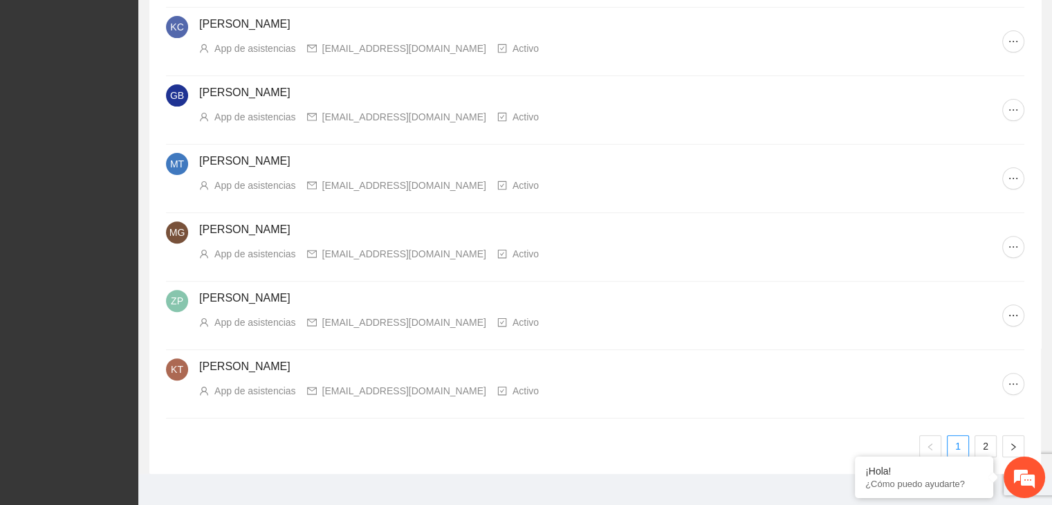
scroll to position [456, 0]
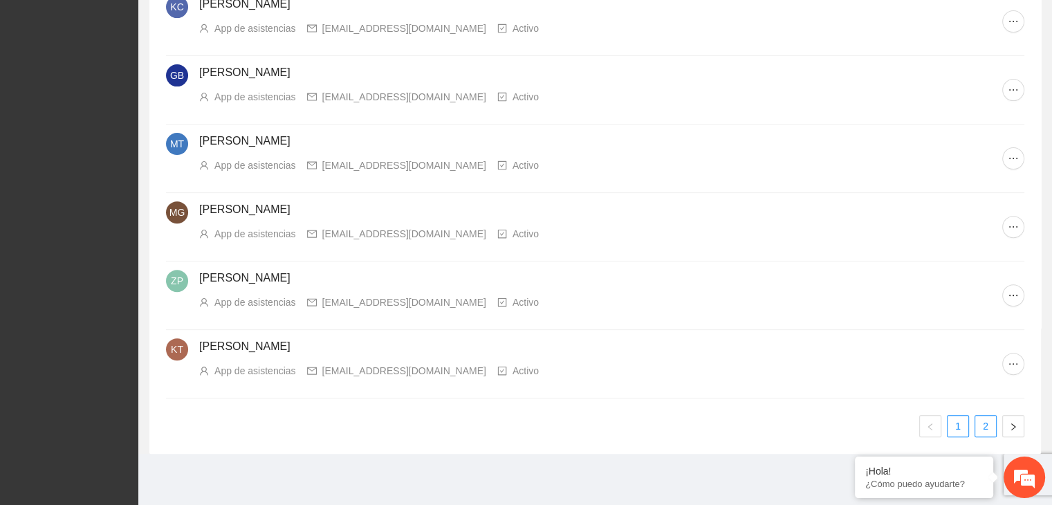
click at [993, 423] on link "2" at bounding box center [985, 426] width 21 height 21
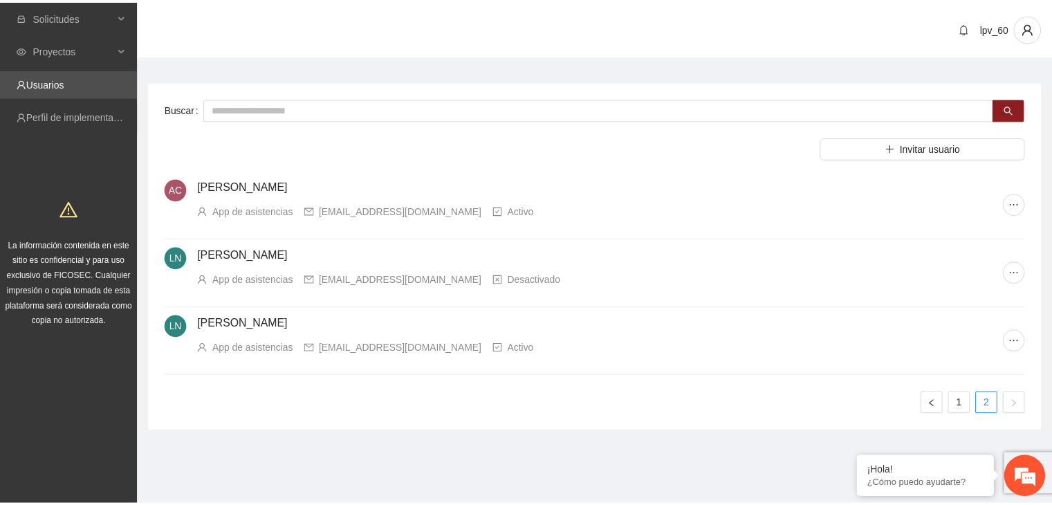
scroll to position [0, 0]
click at [1026, 270] on icon "ellipsis" at bounding box center [1023, 272] width 11 height 11
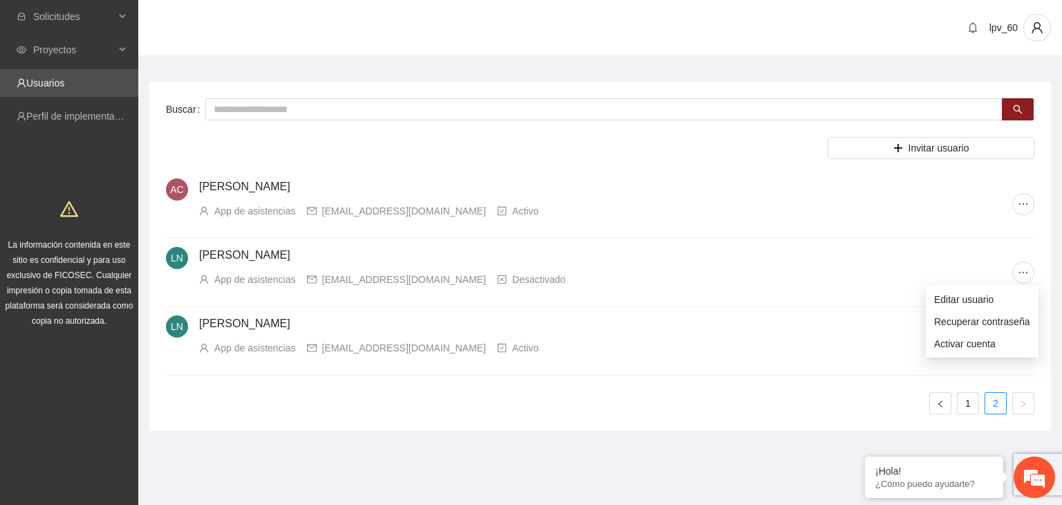
click at [275, 256] on h4 "[PERSON_NAME]" at bounding box center [605, 255] width 813 height 17
click at [1026, 344] on icon "ellipsis" at bounding box center [1023, 340] width 11 height 11
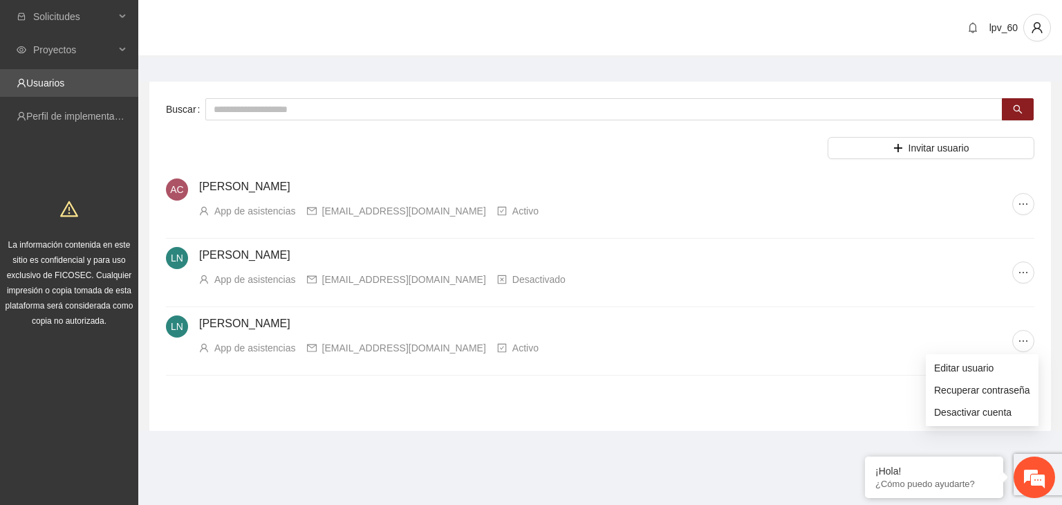
click at [829, 274] on div "App de asistencias [EMAIL_ADDRESS][DOMAIN_NAME] Desactivado" at bounding box center [605, 279] width 813 height 15
click at [513, 276] on div "Desactivado" at bounding box center [539, 279] width 53 height 15
click at [966, 398] on link "1" at bounding box center [968, 403] width 21 height 21
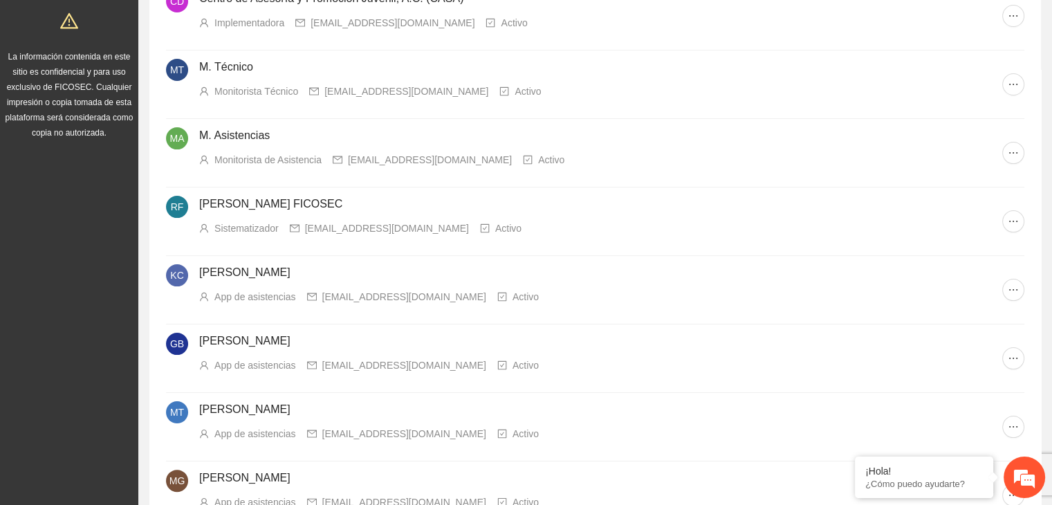
scroll to position [69, 0]
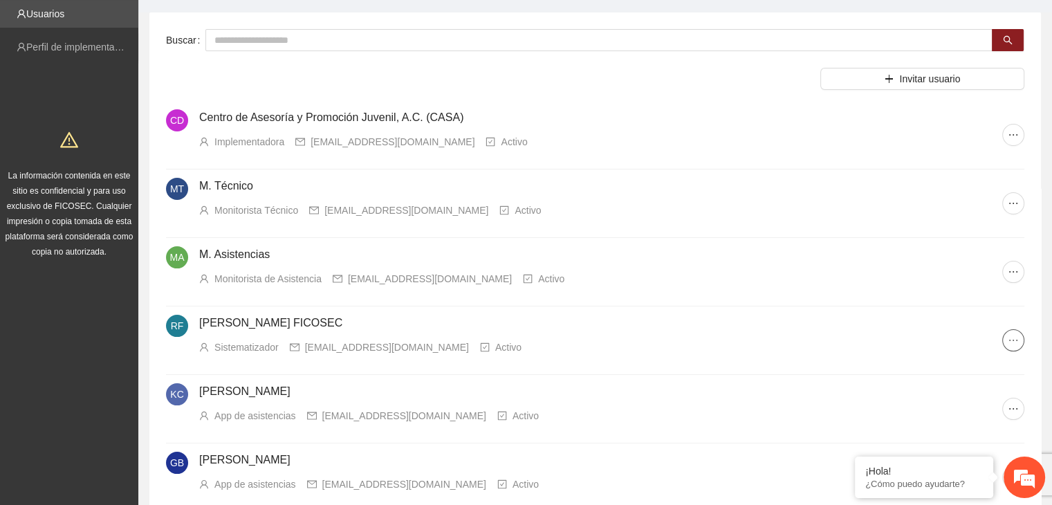
click at [1011, 338] on icon "ellipsis" at bounding box center [1013, 340] width 11 height 11
click at [1006, 204] on span "ellipsis" at bounding box center [1013, 203] width 21 height 11
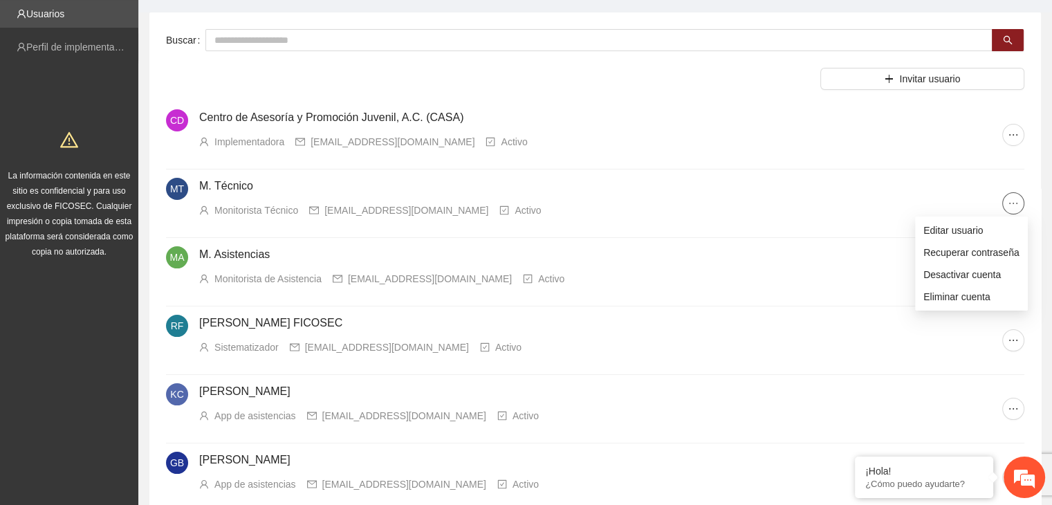
click at [1013, 203] on icon "ellipsis" at bounding box center [1013, 203] width 8 height 1
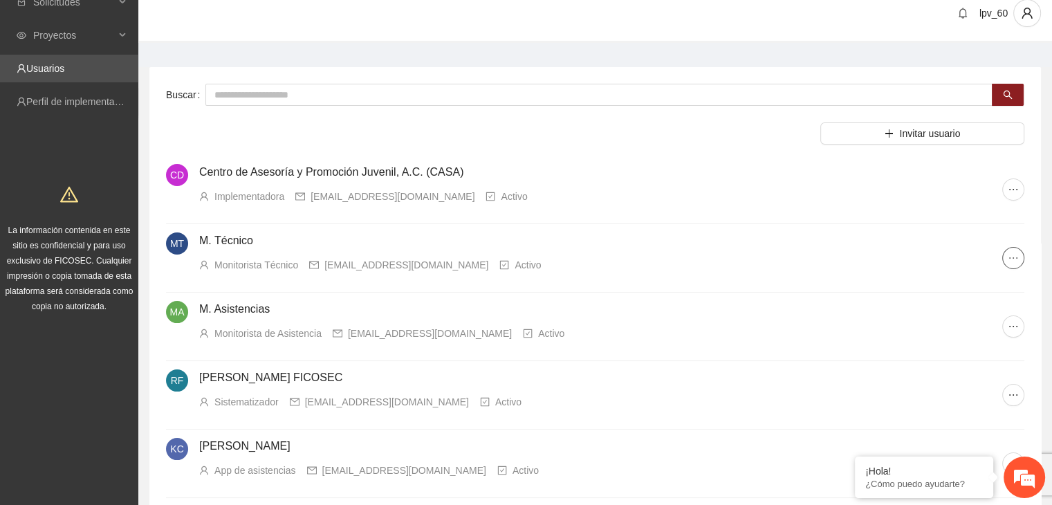
scroll to position [0, 0]
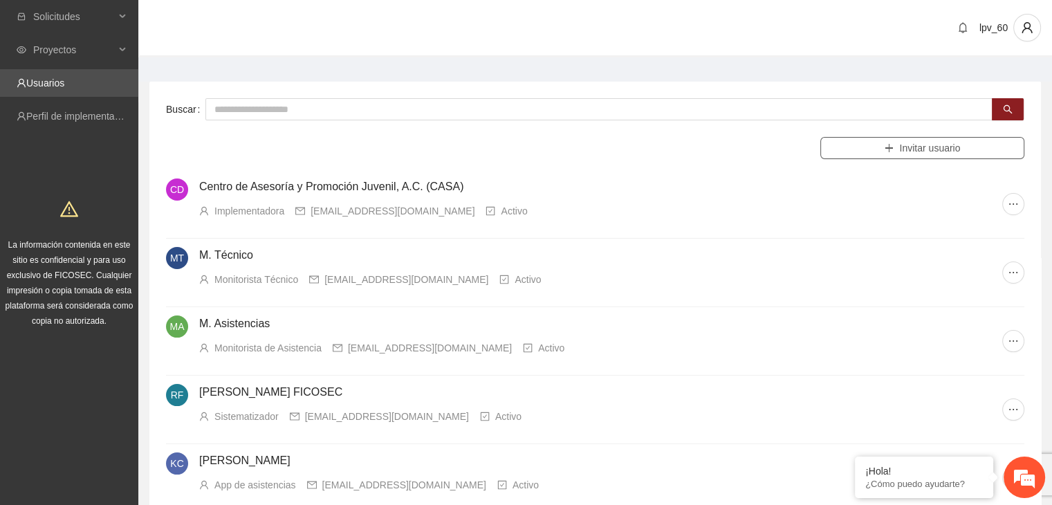
click at [964, 147] on button "Invitar usuario" at bounding box center [922, 148] width 204 height 22
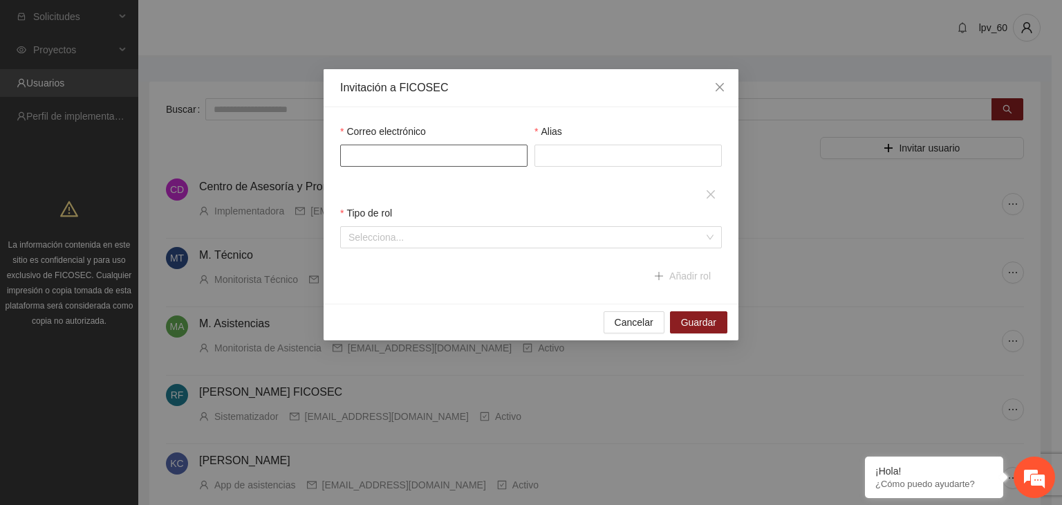
click at [380, 157] on input "Correo electrónico" at bounding box center [433, 156] width 187 height 22
type input "**********"
click at [608, 151] on input "Alias" at bounding box center [628, 156] width 187 height 22
type input "**********"
click at [504, 235] on input "search" at bounding box center [527, 237] width 356 height 21
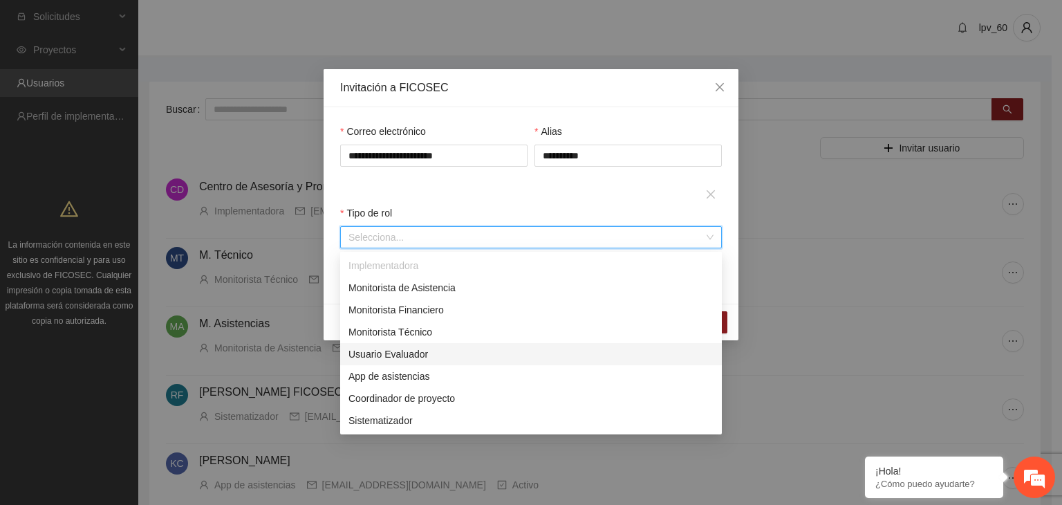
click at [404, 355] on div "Usuario Evaluador" at bounding box center [531, 354] width 365 height 15
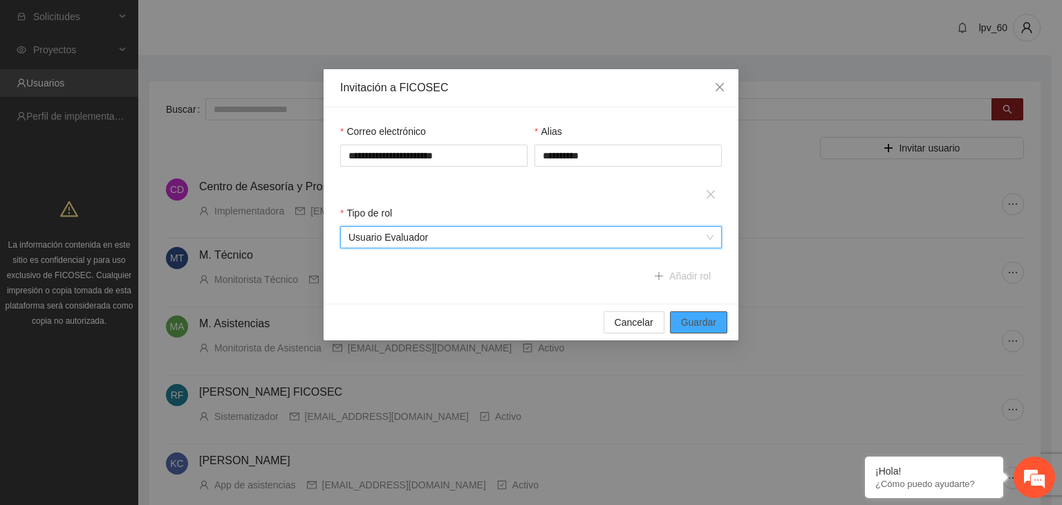
click at [692, 321] on span "Guardar" at bounding box center [698, 322] width 35 height 15
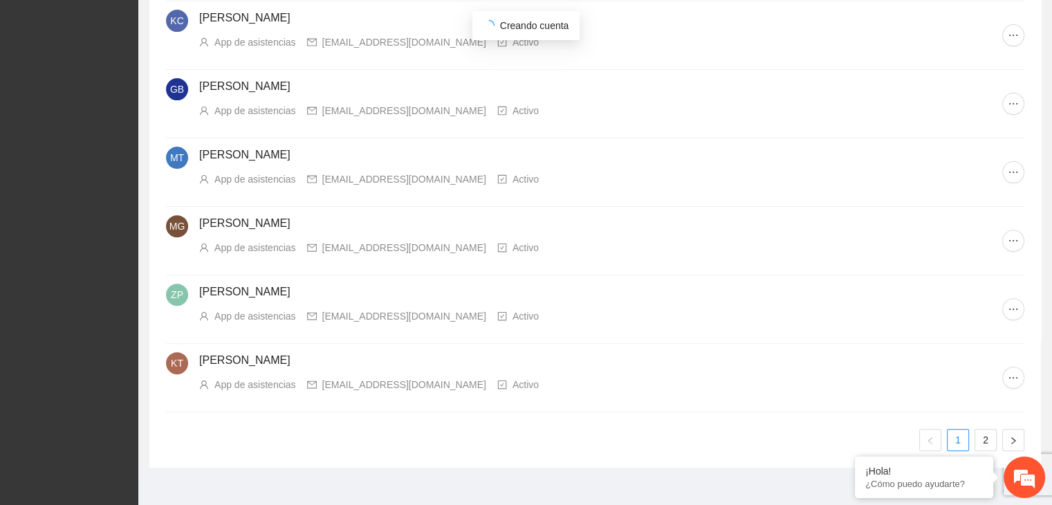
scroll to position [456, 0]
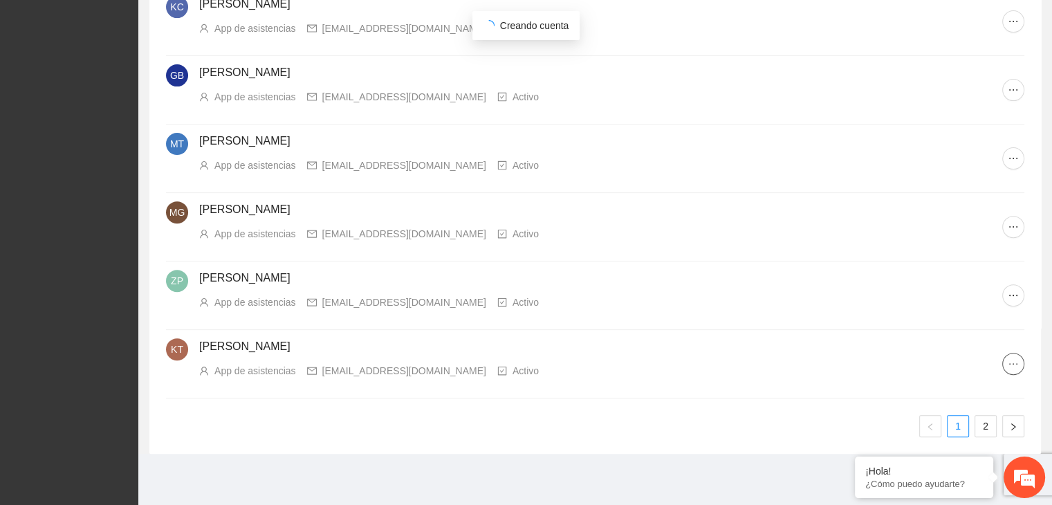
click at [1014, 361] on icon "ellipsis" at bounding box center [1013, 363] width 11 height 11
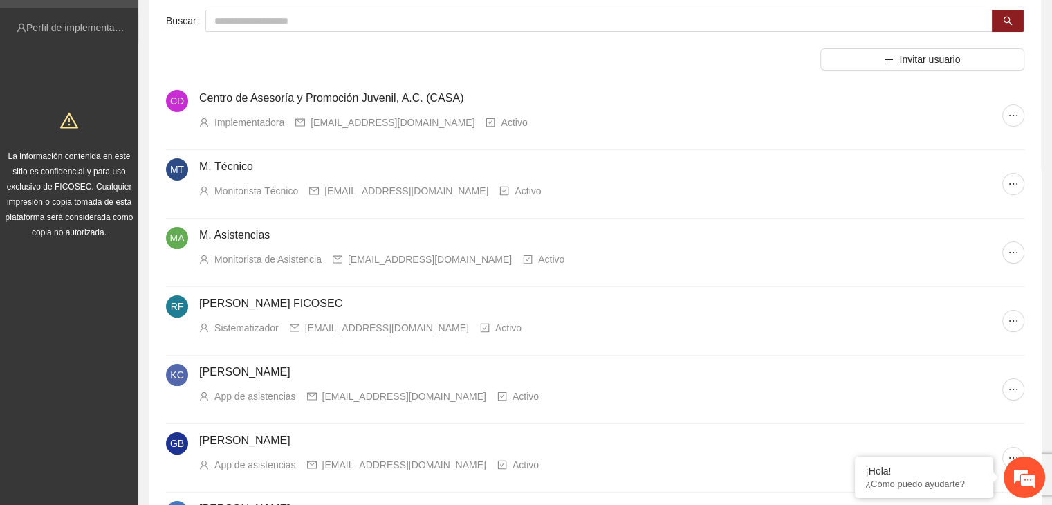
scroll to position [69, 0]
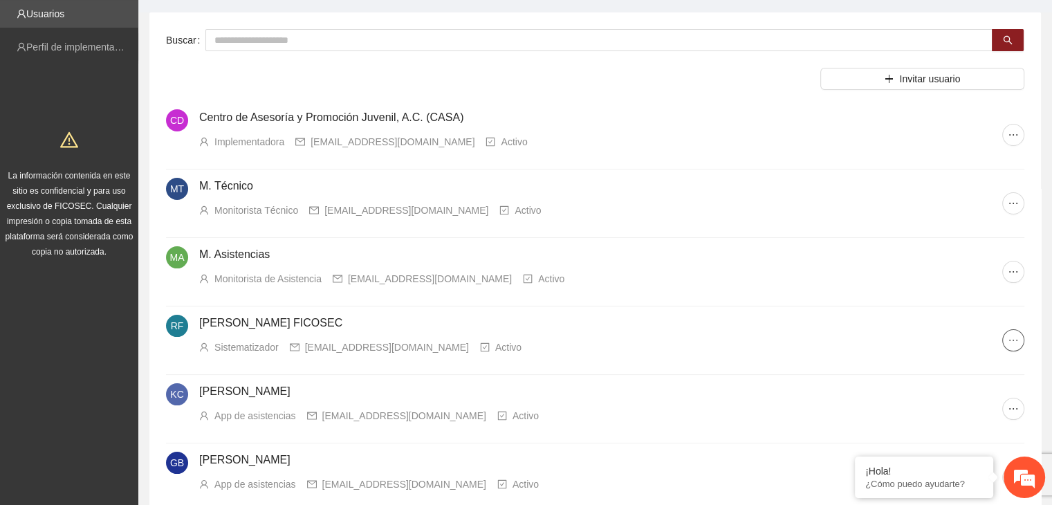
click at [1015, 335] on icon "ellipsis" at bounding box center [1013, 340] width 11 height 11
click at [957, 365] on span "Editar usuario" at bounding box center [971, 366] width 96 height 15
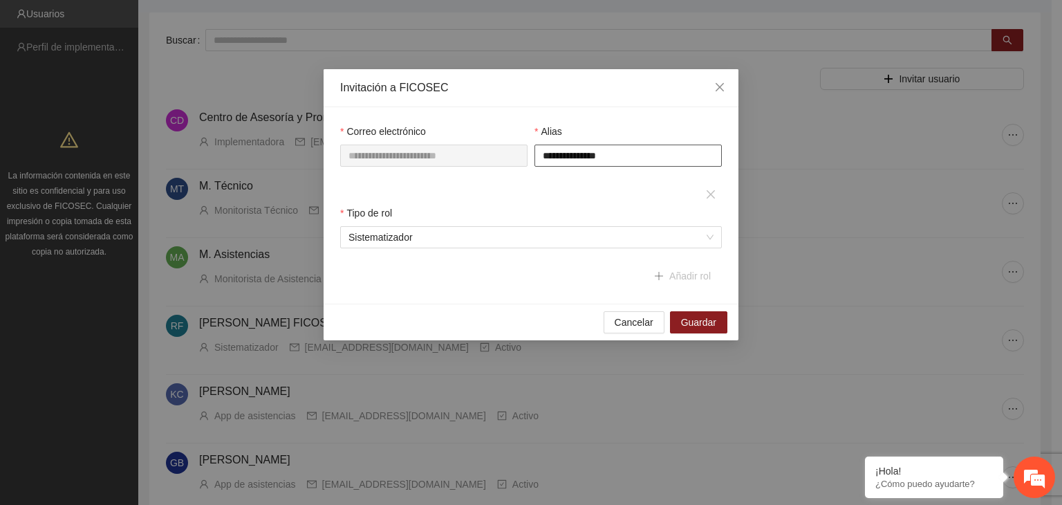
click at [658, 153] on input "**********" at bounding box center [628, 156] width 187 height 22
type input "**********"
click at [696, 318] on span "Guardar" at bounding box center [698, 322] width 35 height 15
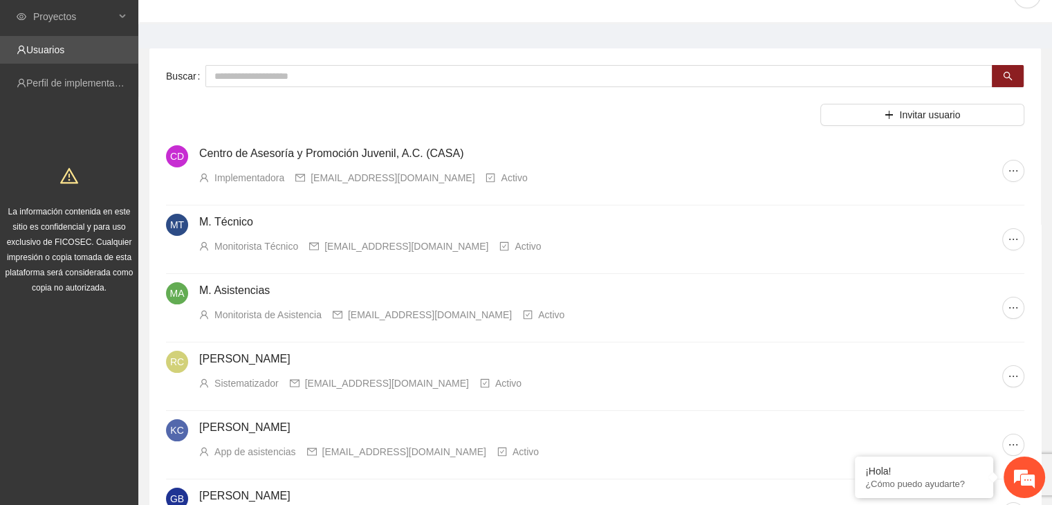
scroll to position [0, 0]
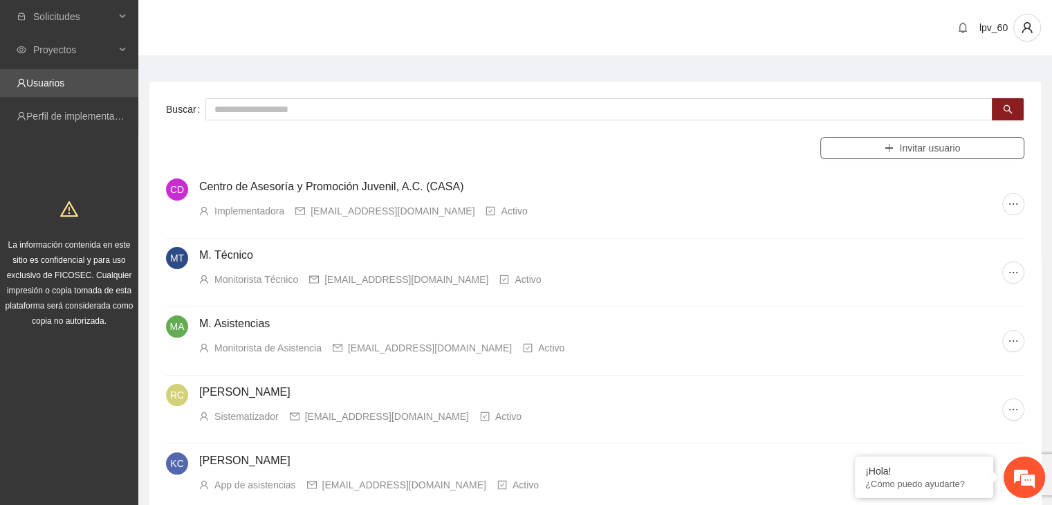
click at [954, 148] on span "Invitar usuario" at bounding box center [929, 147] width 61 height 15
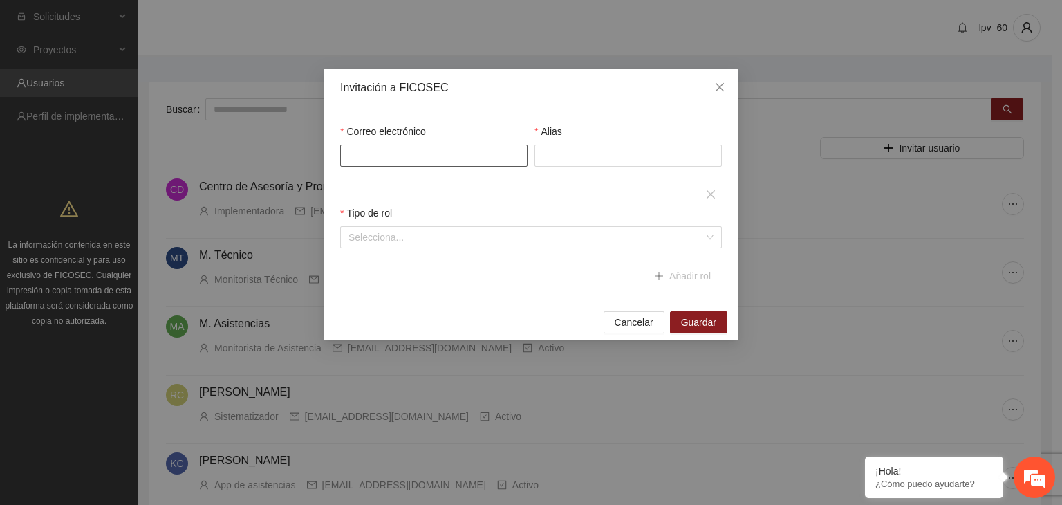
click at [454, 159] on input "Correo electrónico" at bounding box center [433, 156] width 187 height 22
type input "**********"
click at [578, 156] on input "Alias" at bounding box center [628, 156] width 187 height 22
type input "**********"
click at [465, 234] on div "Tipo de rol Selecciona..." at bounding box center [531, 226] width 382 height 43
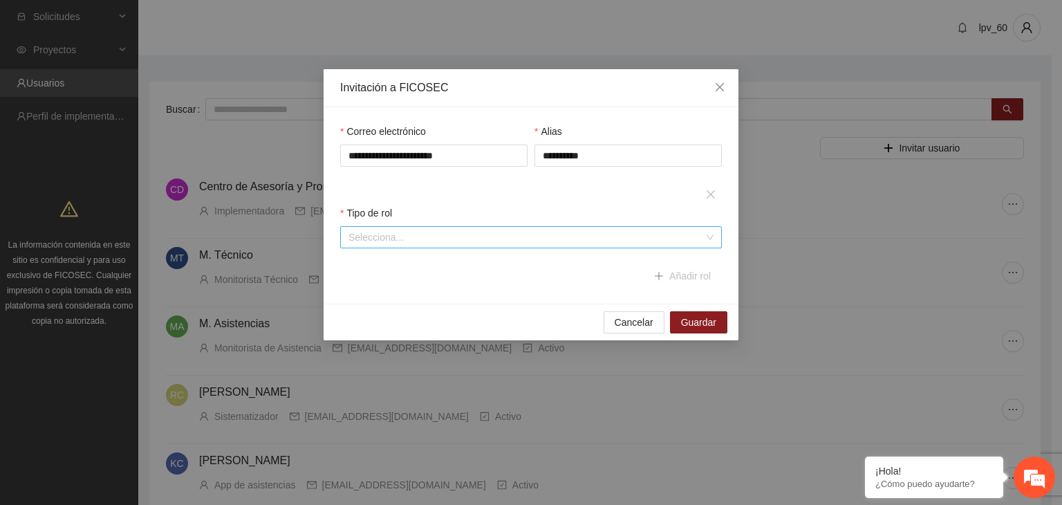
click at [459, 243] on input "search" at bounding box center [527, 237] width 356 height 21
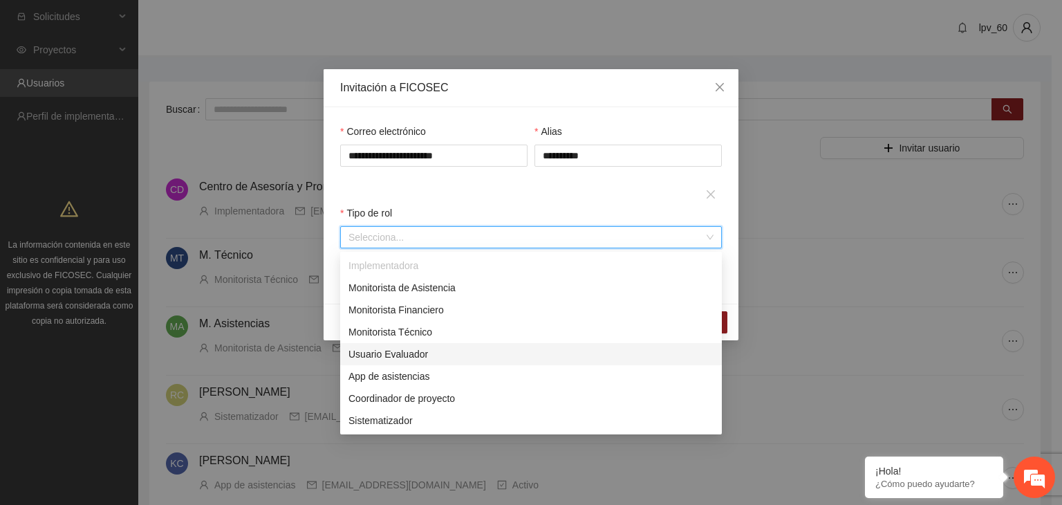
click at [394, 357] on div "Usuario Evaluador" at bounding box center [531, 354] width 365 height 15
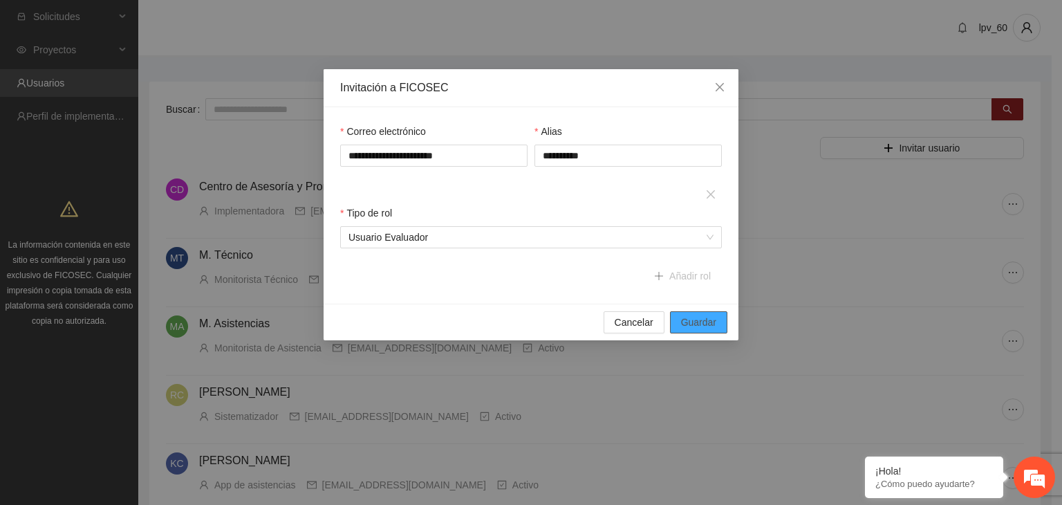
click at [697, 324] on span "Guardar" at bounding box center [698, 322] width 35 height 15
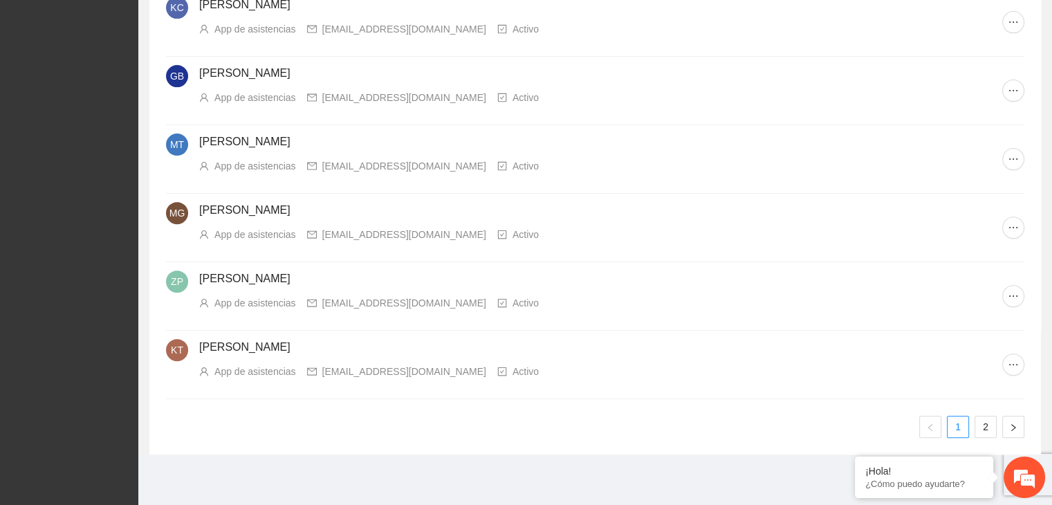
scroll to position [456, 0]
click at [981, 427] on link "2" at bounding box center [985, 426] width 21 height 21
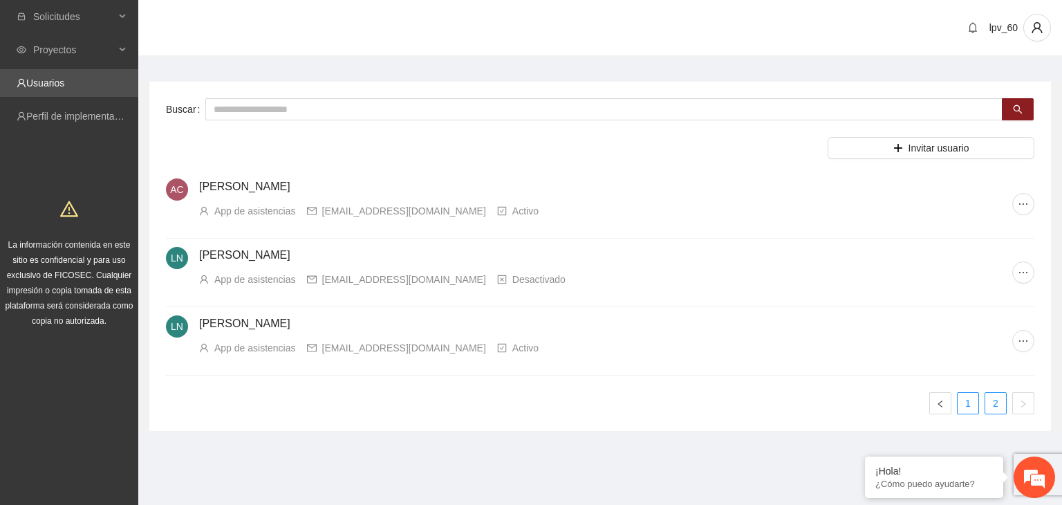
click at [971, 404] on link "1" at bounding box center [968, 403] width 21 height 21
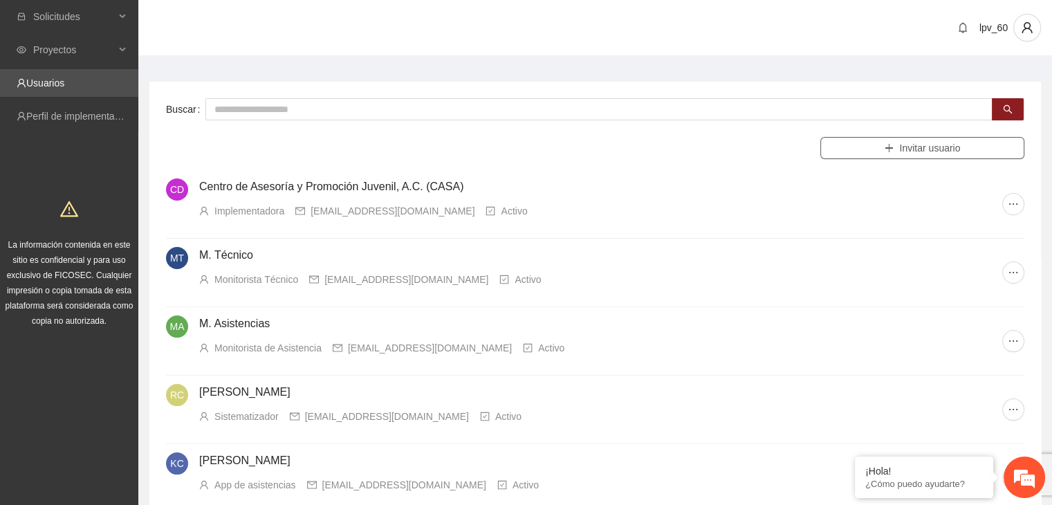
click at [924, 151] on span "Invitar usuario" at bounding box center [929, 147] width 61 height 15
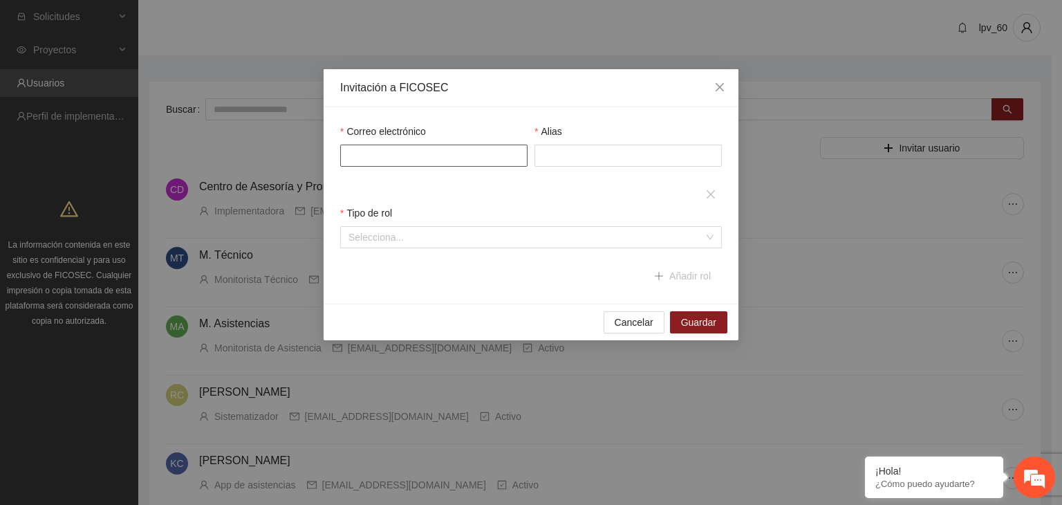
click at [404, 161] on input "Correo electrónico" at bounding box center [433, 156] width 187 height 22
click at [614, 183] on div "Correo electrónico Alias Tipo de rol Selecciona... Región Ingrese regiones Añad…" at bounding box center [531, 205] width 389 height 163
click at [223, 128] on div "Invitación a FICOSEC Correo electrónico Alias Tipo de rol Selecciona... Región …" at bounding box center [531, 252] width 1062 height 505
click at [722, 92] on icon "close" at bounding box center [719, 87] width 11 height 11
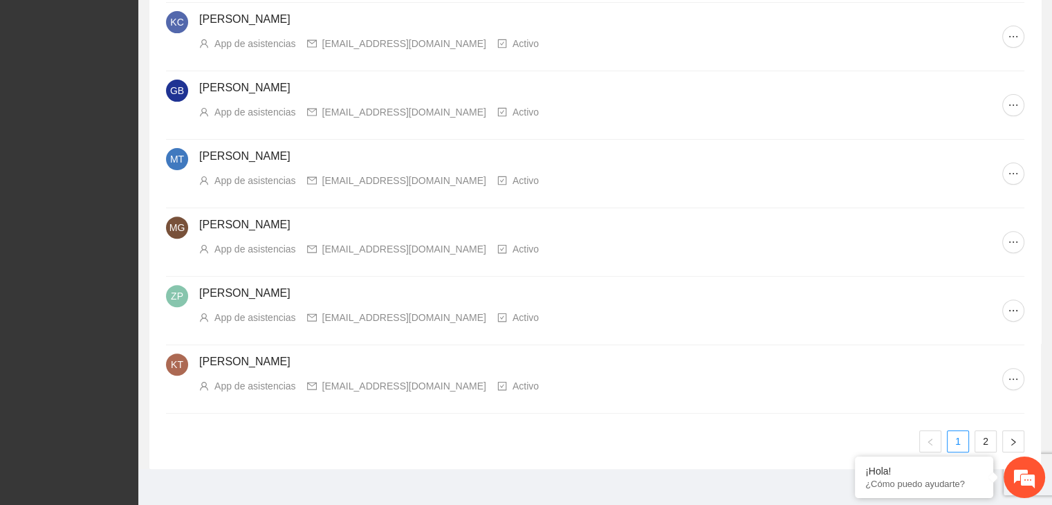
scroll to position [456, 0]
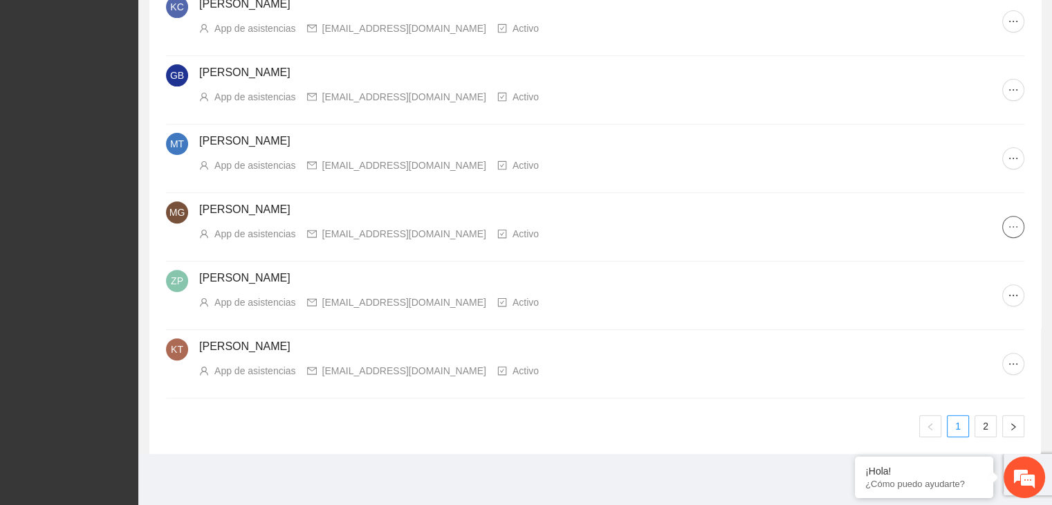
click at [1008, 228] on icon "ellipsis" at bounding box center [1013, 226] width 11 height 11
click at [965, 301] on span "Desactivar cuenta" at bounding box center [971, 297] width 96 height 15
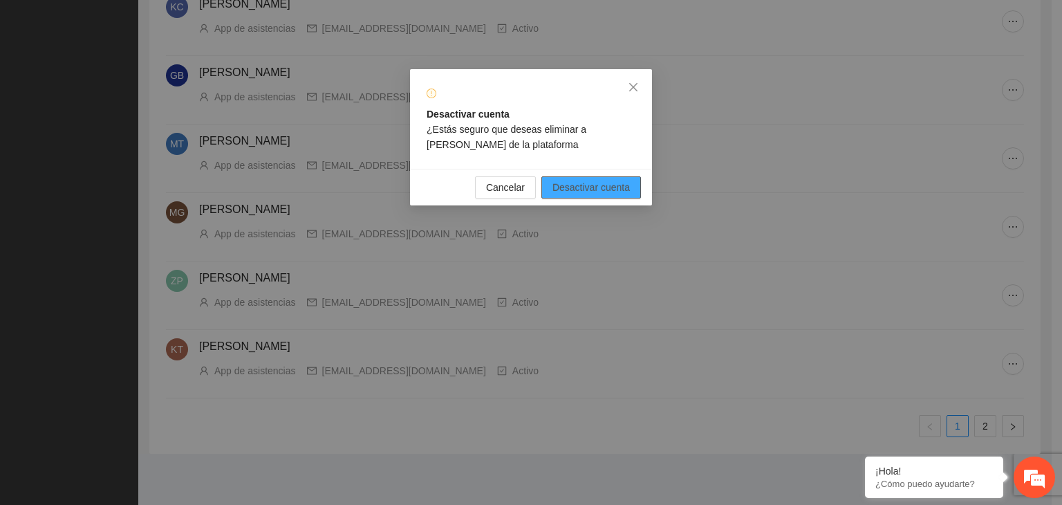
click at [603, 189] on span "Desactivar cuenta" at bounding box center [591, 187] width 77 height 15
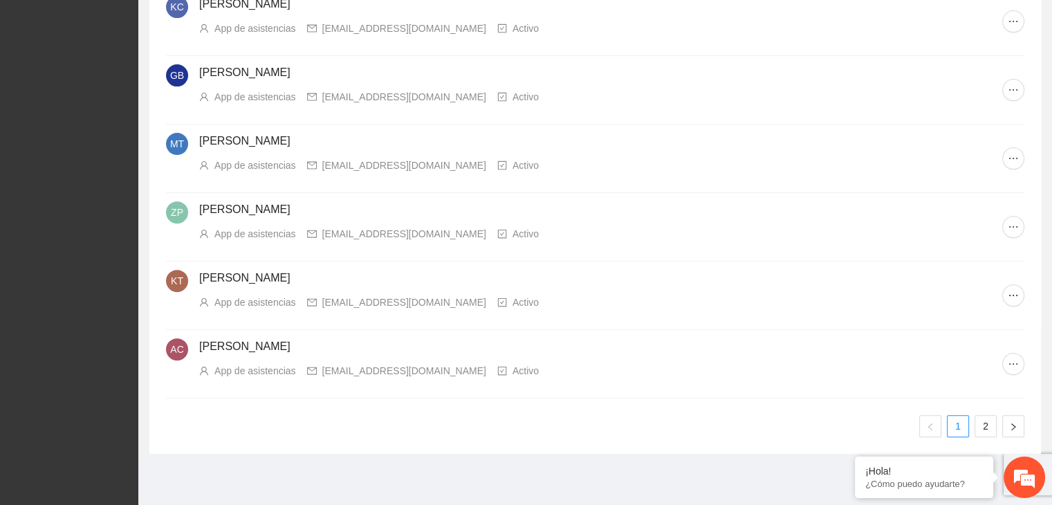
click at [985, 423] on link "2" at bounding box center [985, 426] width 21 height 21
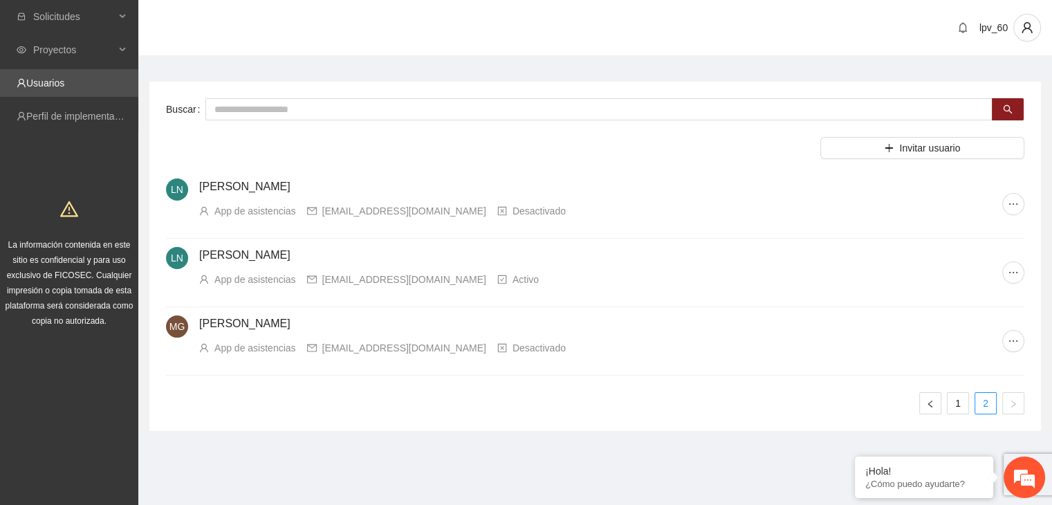
scroll to position [0, 0]
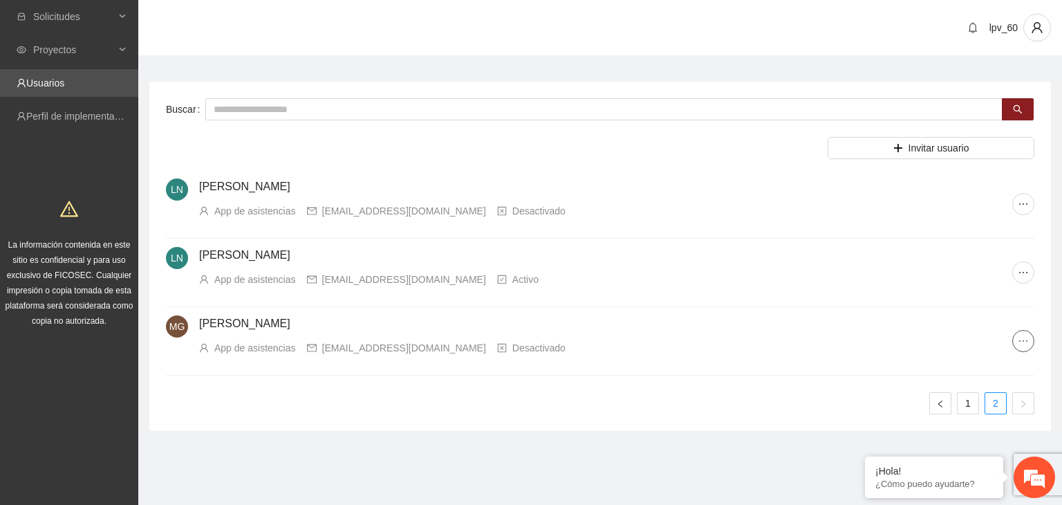
click at [1021, 341] on icon "ellipsis" at bounding box center [1023, 340] width 11 height 11
click at [1026, 207] on icon "ellipsis" at bounding box center [1023, 204] width 11 height 11
click at [961, 403] on link "1" at bounding box center [968, 403] width 21 height 21
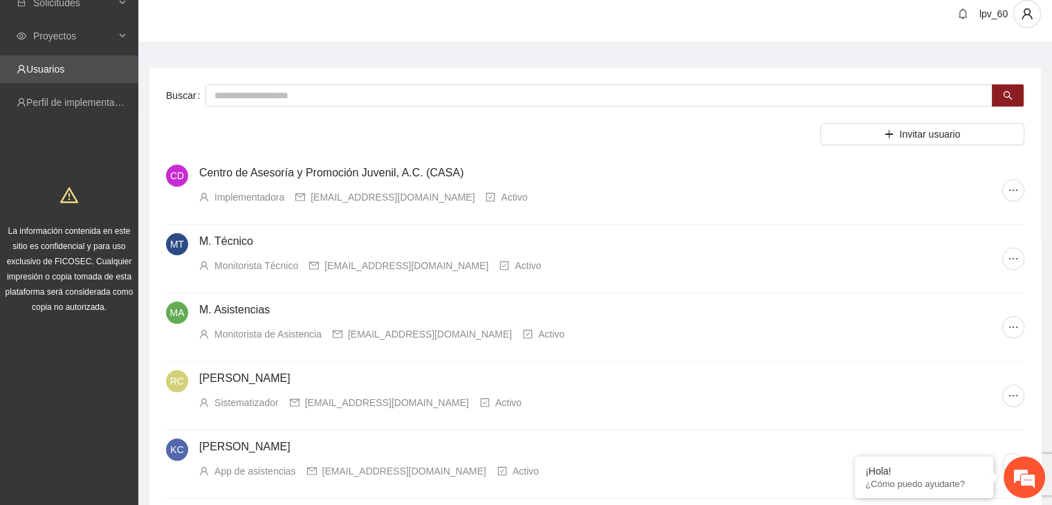
scroll to position [456, 0]
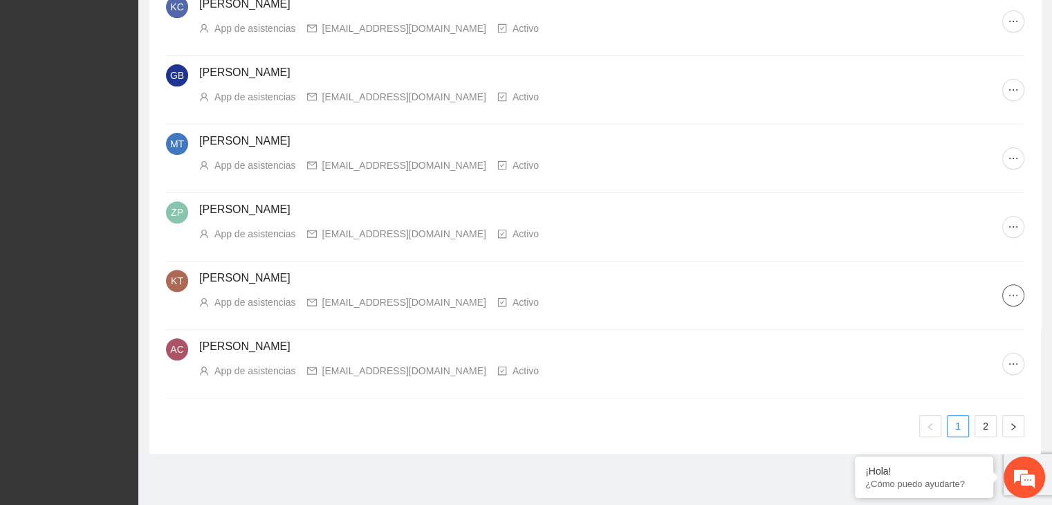
click at [1015, 294] on icon "ellipsis" at bounding box center [1013, 295] width 11 height 11
click at [974, 367] on span "Desactivar cuenta" at bounding box center [971, 365] width 96 height 15
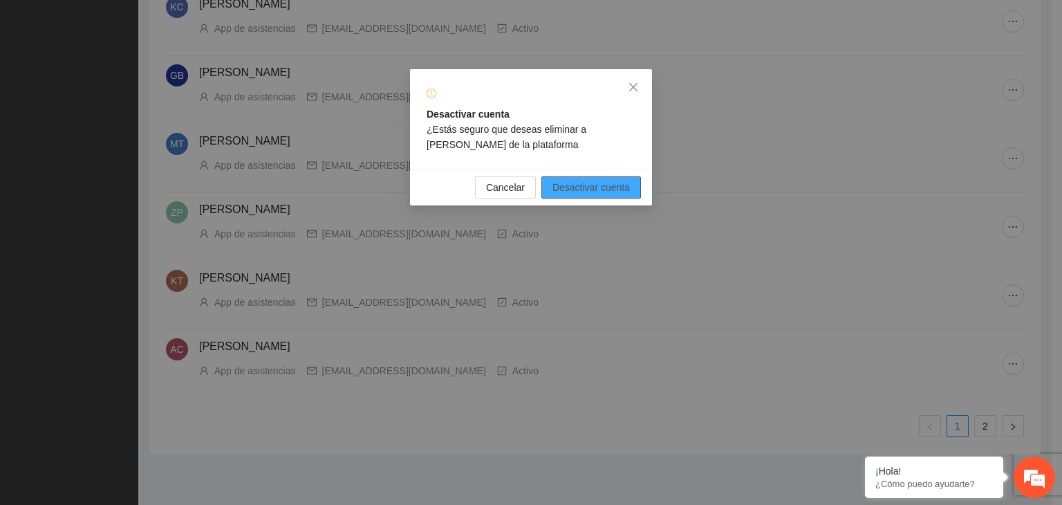
click at [570, 192] on span "Desactivar cuenta" at bounding box center [591, 187] width 77 height 15
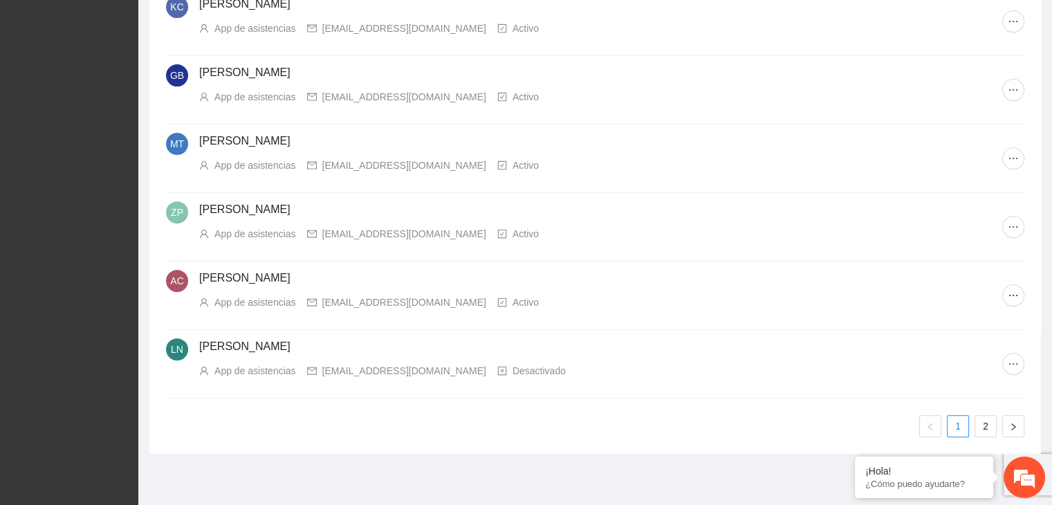
click at [984, 422] on link "2" at bounding box center [985, 426] width 21 height 21
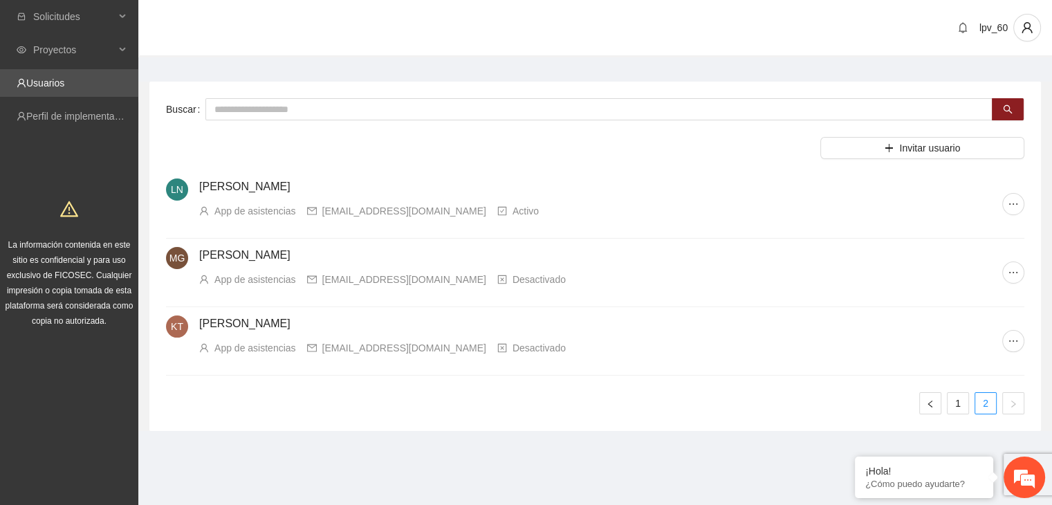
scroll to position [0, 0]
click at [1022, 341] on icon "ellipsis" at bounding box center [1023, 340] width 11 height 11
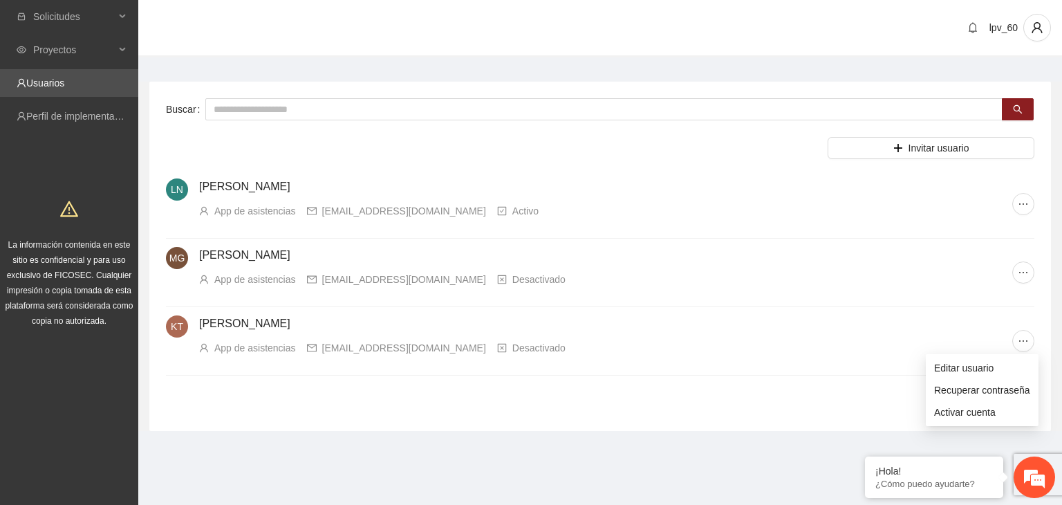
click at [641, 193] on h4 "[PERSON_NAME]" at bounding box center [605, 186] width 813 height 17
click at [967, 396] on link "1" at bounding box center [968, 403] width 21 height 21
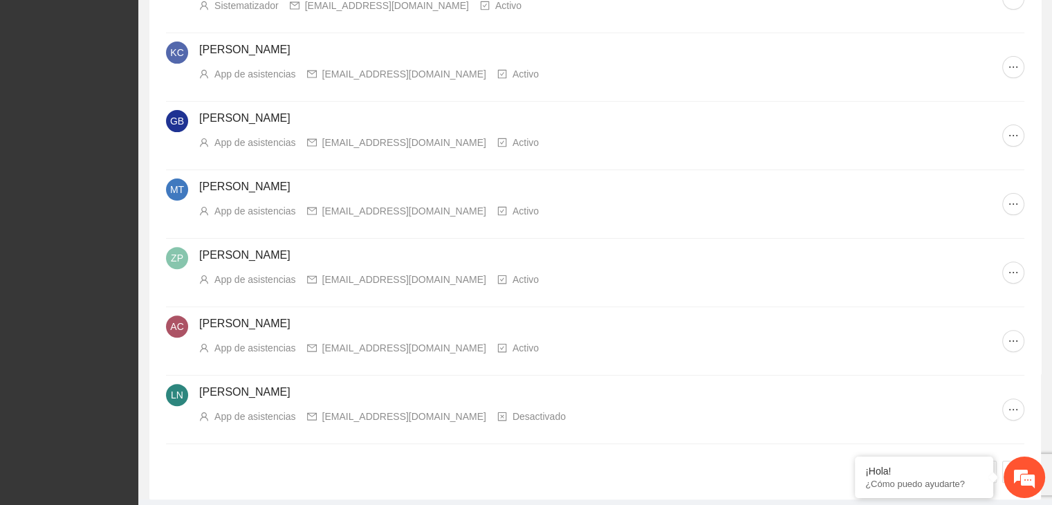
scroll to position [456, 0]
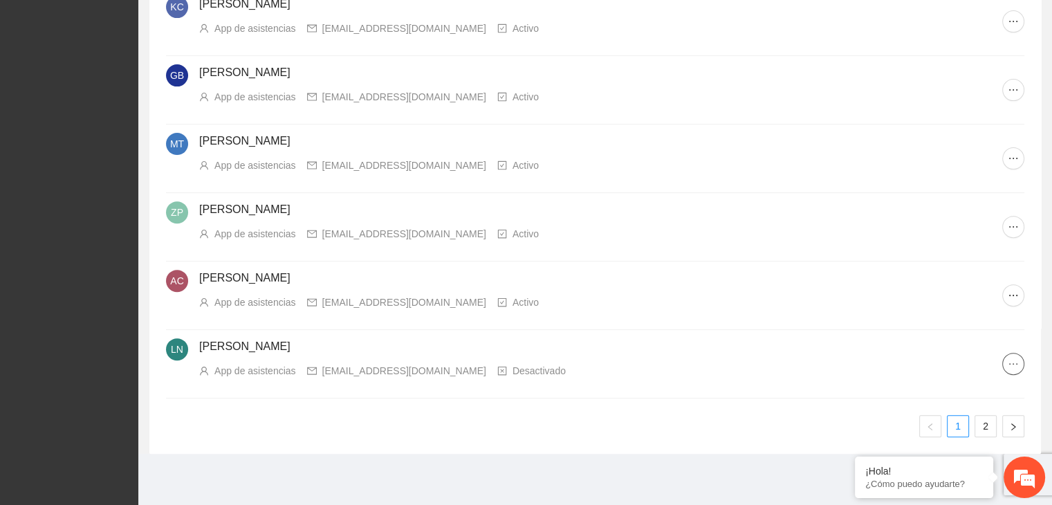
click at [1012, 359] on icon "ellipsis" at bounding box center [1013, 363] width 11 height 11
click at [965, 386] on span "Editar usuario" at bounding box center [971, 389] width 96 height 15
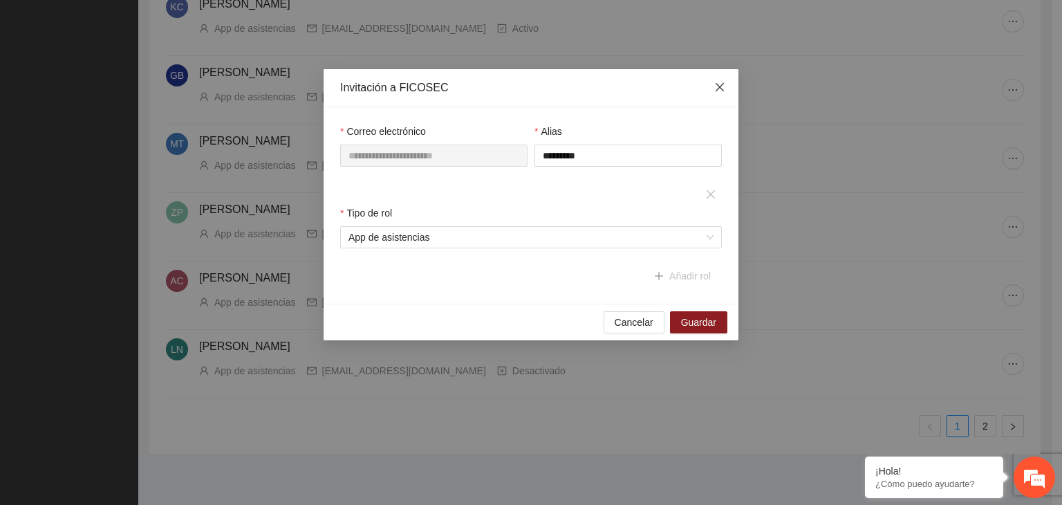
click at [719, 87] on icon "close" at bounding box center [720, 87] width 8 height 8
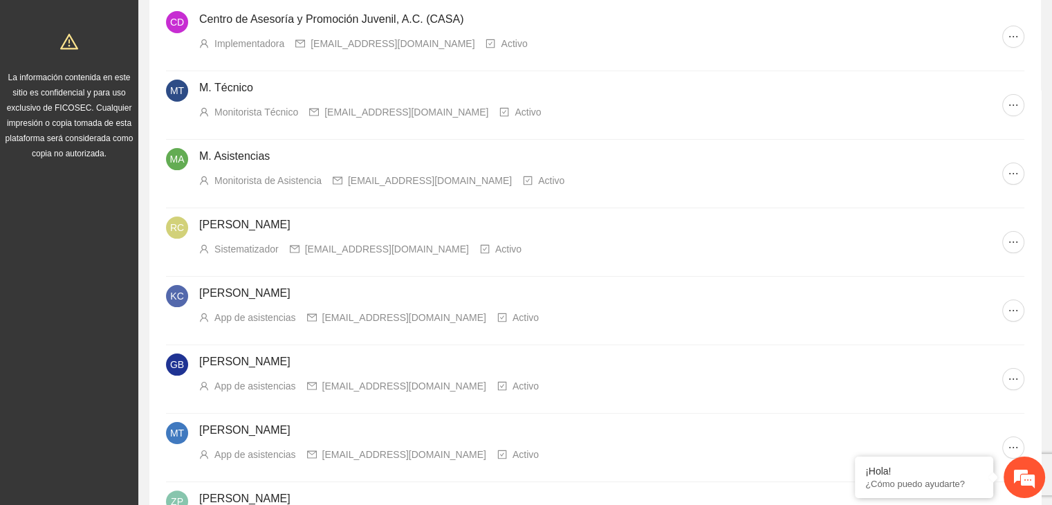
scroll to position [0, 0]
